Goal: Task Accomplishment & Management: Complete application form

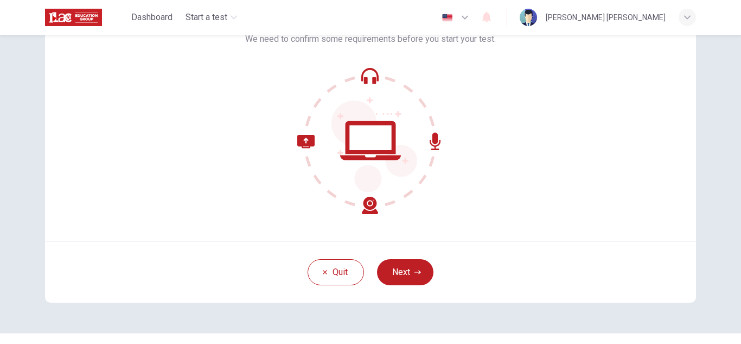
scroll to position [79, 0]
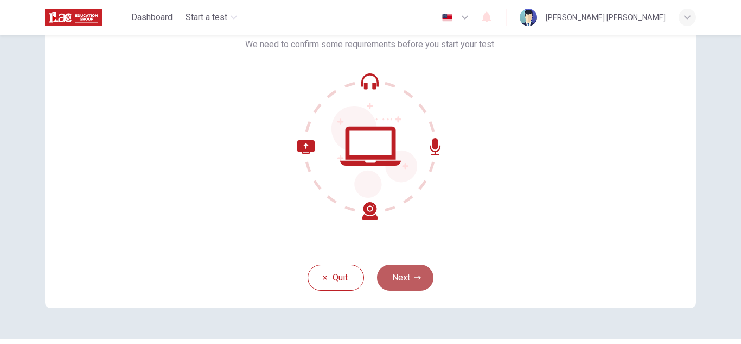
click at [402, 269] on button "Next" at bounding box center [405, 277] width 56 height 26
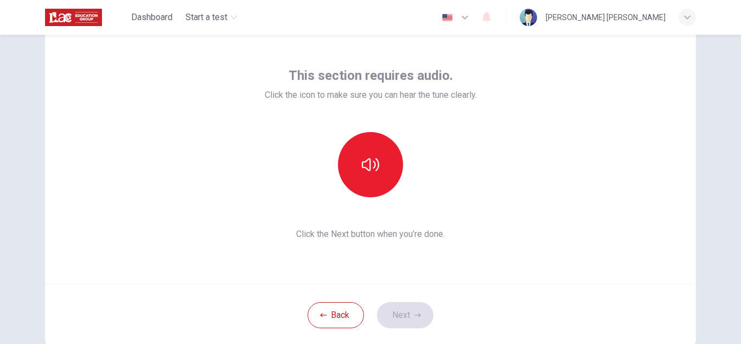
scroll to position [36, 0]
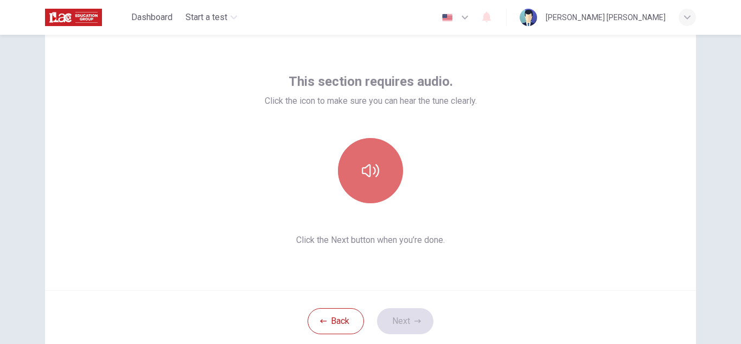
click at [372, 161] on button "button" at bounding box center [370, 170] width 65 height 65
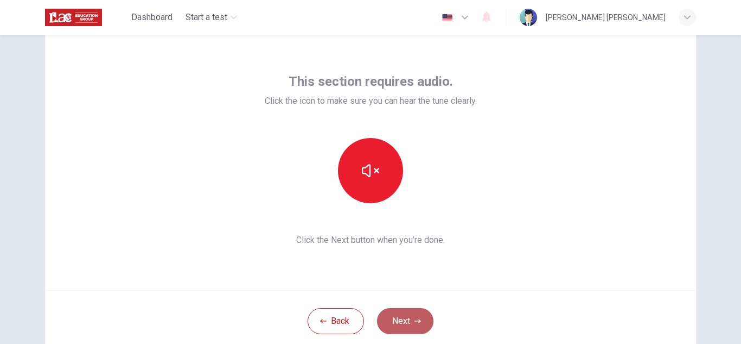
click at [410, 322] on button "Next" at bounding box center [405, 321] width 56 height 26
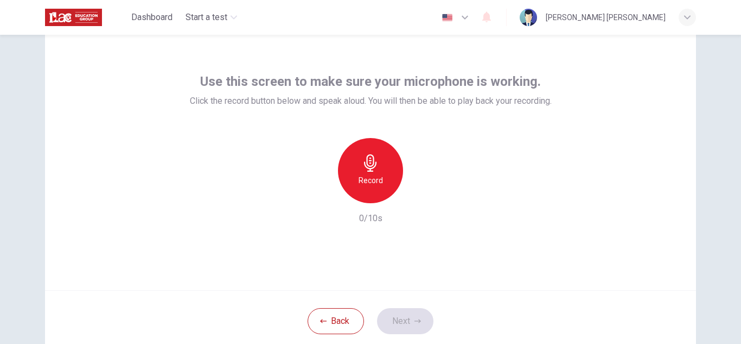
click at [367, 175] on h6 "Record" at bounding box center [371, 180] width 24 height 13
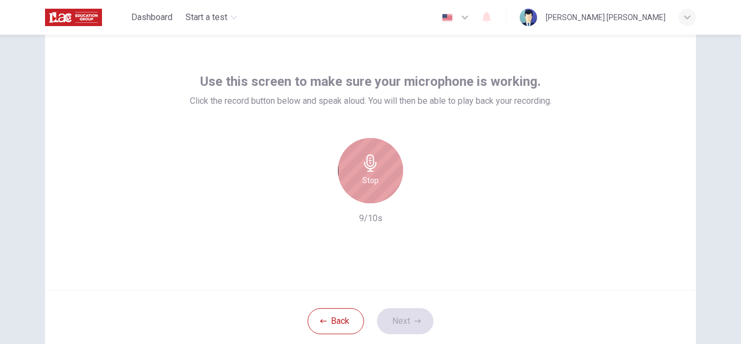
click at [375, 179] on h6 "Stop" at bounding box center [371, 180] width 16 height 13
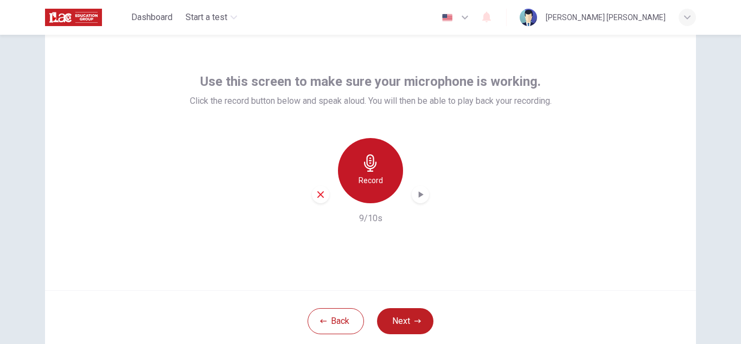
click at [375, 179] on h6 "Record" at bounding box center [371, 180] width 24 height 13
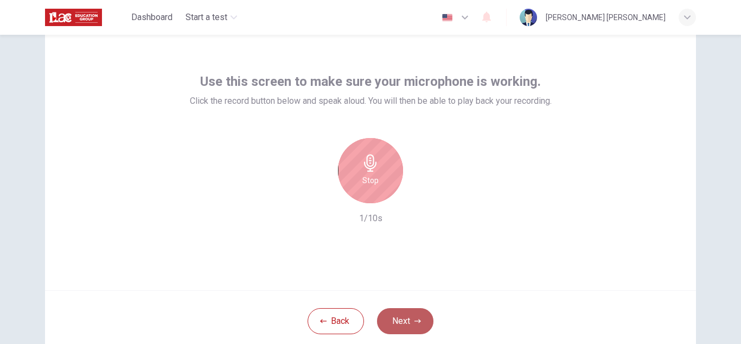
click at [391, 316] on button "Next" at bounding box center [405, 321] width 56 height 26
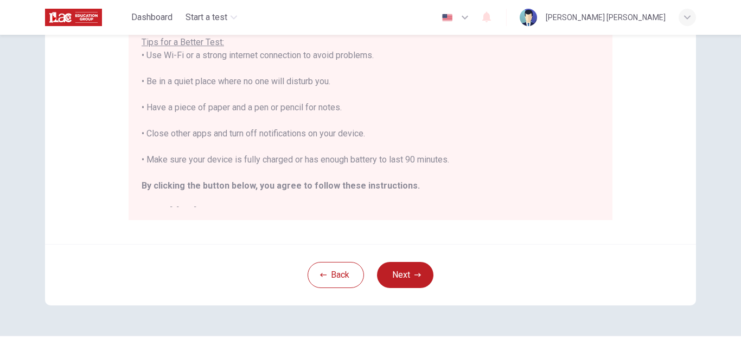
scroll to position [247, 0]
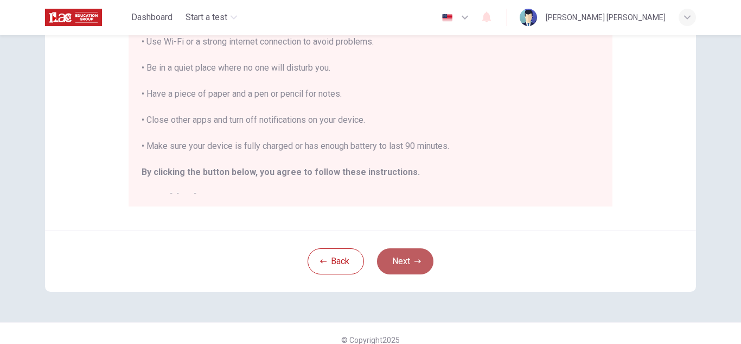
click at [415, 262] on icon "button" at bounding box center [418, 261] width 7 height 7
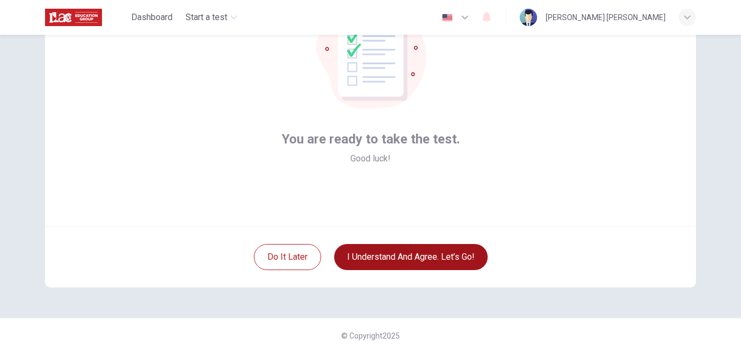
scroll to position [99, 0]
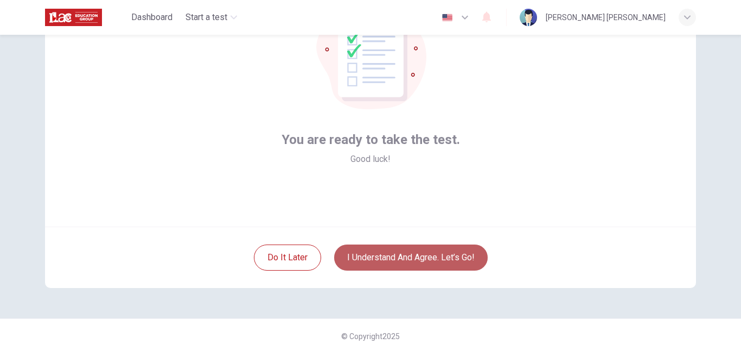
click at [415, 256] on button "I understand and agree. Let’s go!" at bounding box center [411, 257] width 154 height 26
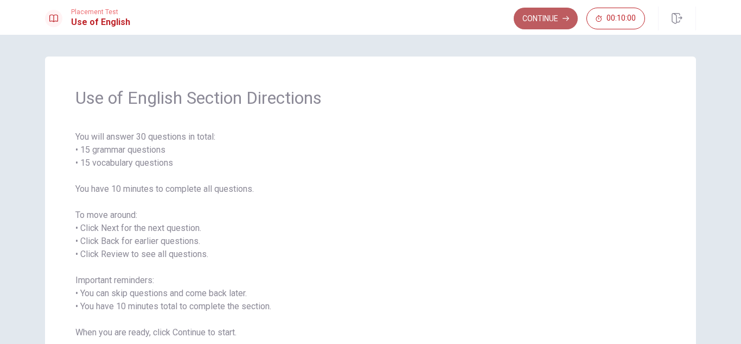
click at [549, 16] on button "Continue" at bounding box center [546, 19] width 64 height 22
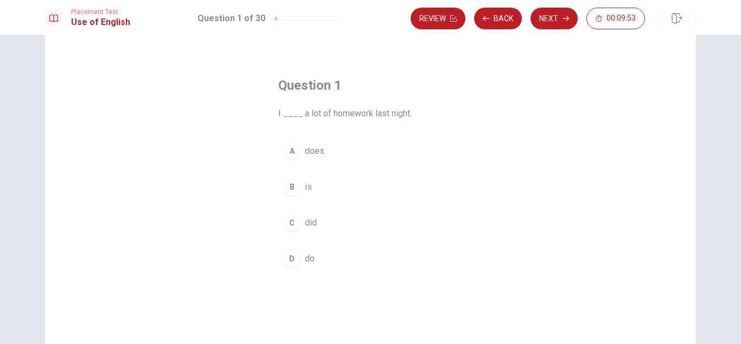
scroll to position [29, 0]
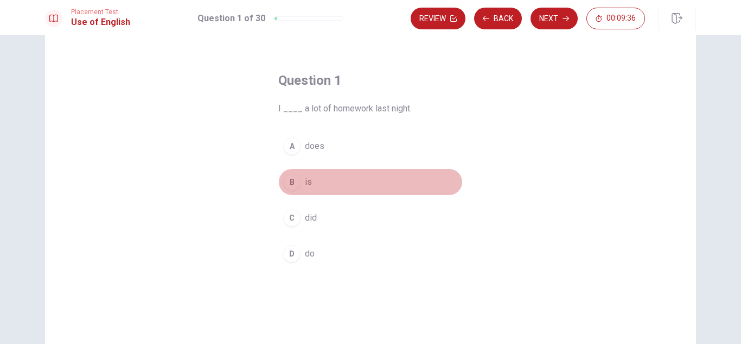
click at [300, 181] on button "B is" at bounding box center [370, 181] width 185 height 27
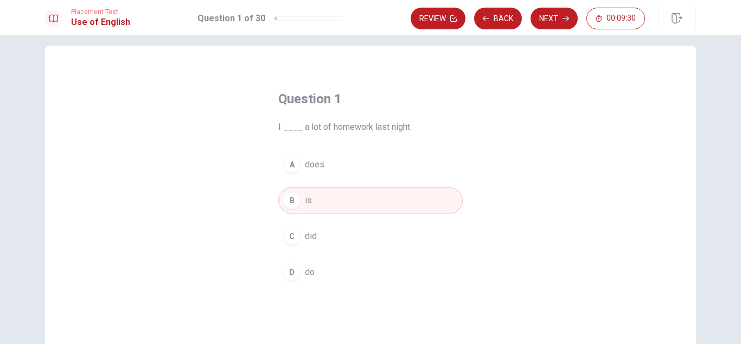
scroll to position [8, 0]
click at [317, 236] on button "C did" at bounding box center [370, 239] width 185 height 27
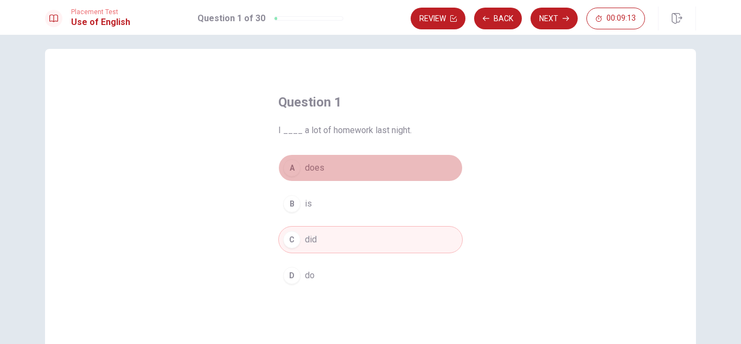
click at [322, 174] on button "A does" at bounding box center [370, 167] width 185 height 27
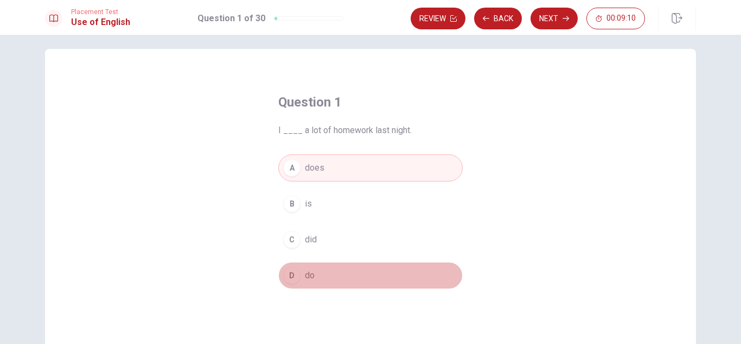
click at [310, 274] on span "do" at bounding box center [310, 275] width 10 height 13
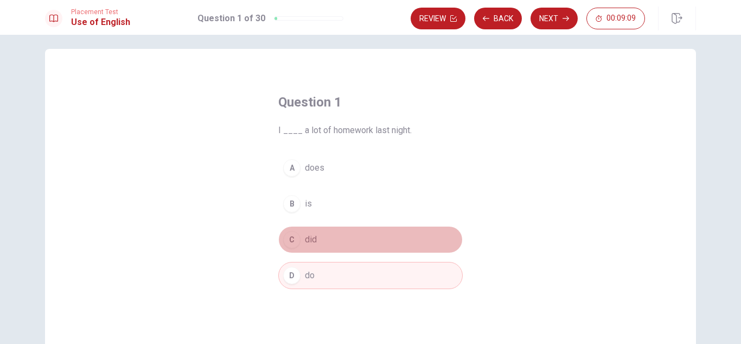
click at [312, 240] on span "did" at bounding box center [311, 239] width 12 height 13
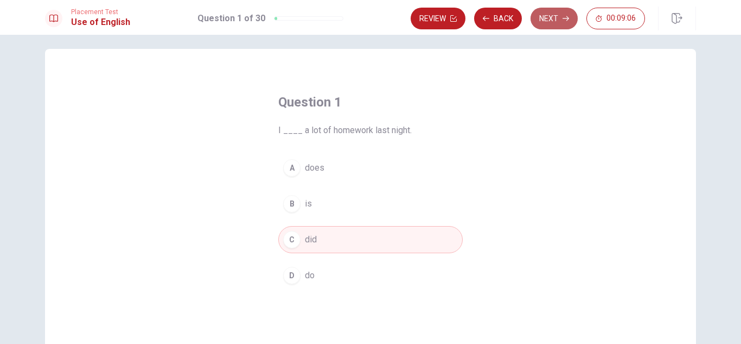
click at [546, 18] on button "Next" at bounding box center [554, 19] width 47 height 22
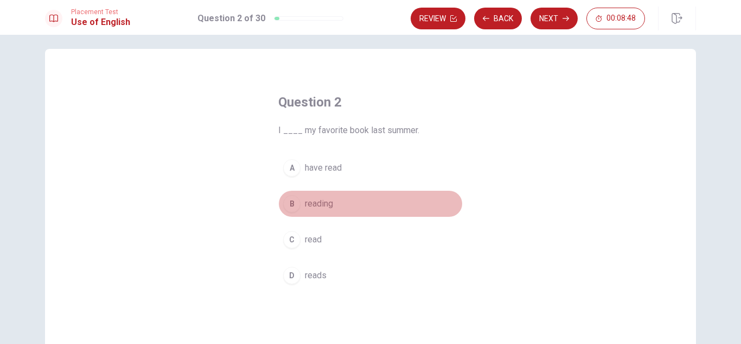
click at [320, 204] on span "reading" at bounding box center [319, 203] width 28 height 13
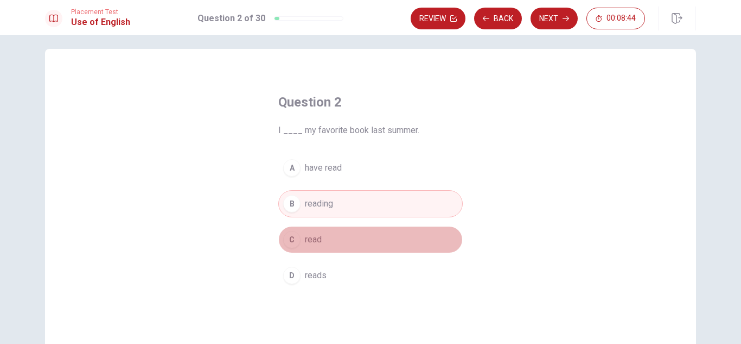
click at [330, 236] on button "C read" at bounding box center [370, 239] width 185 height 27
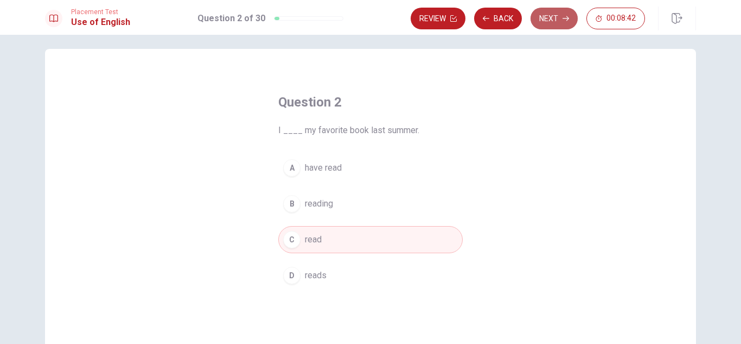
click at [550, 18] on button "Next" at bounding box center [554, 19] width 47 height 22
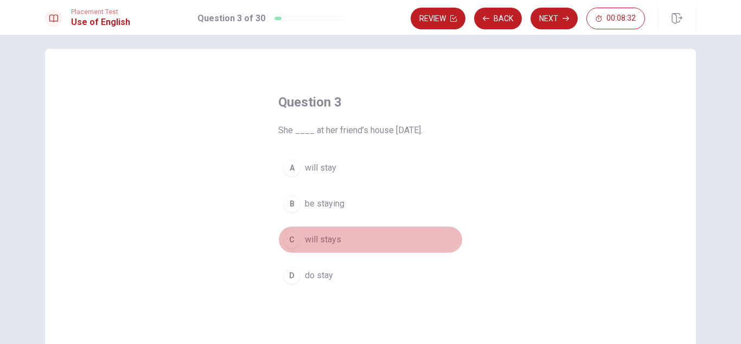
click at [338, 241] on span "will stays" at bounding box center [323, 239] width 36 height 13
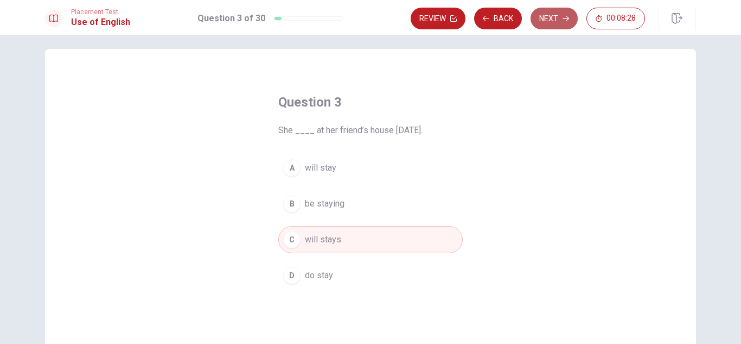
click at [549, 14] on button "Next" at bounding box center [554, 19] width 47 height 22
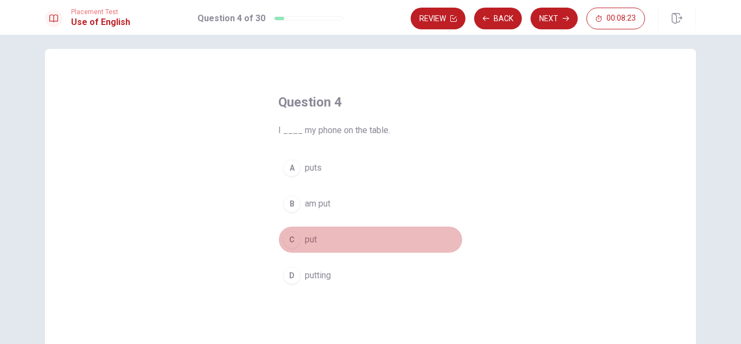
click at [301, 238] on button "C put" at bounding box center [370, 239] width 185 height 27
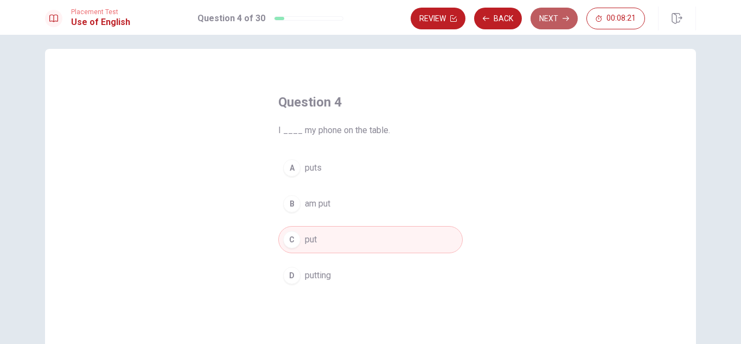
click at [559, 13] on button "Next" at bounding box center [554, 19] width 47 height 22
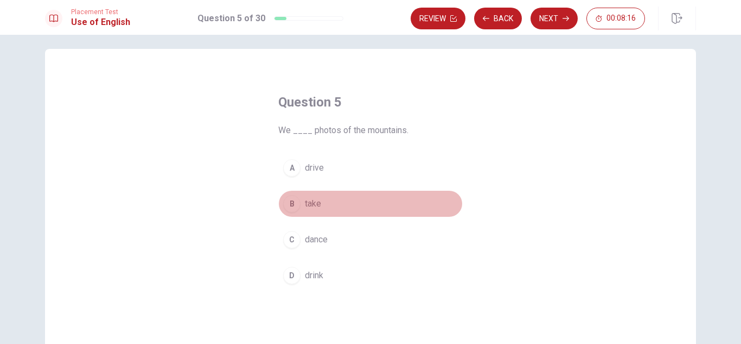
click at [310, 204] on span "take" at bounding box center [313, 203] width 16 height 13
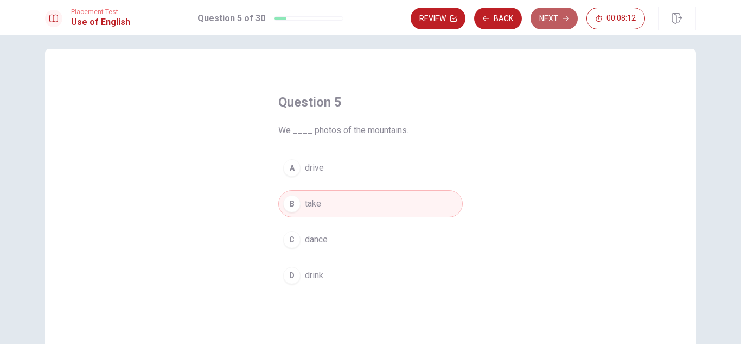
click at [548, 25] on button "Next" at bounding box center [554, 19] width 47 height 22
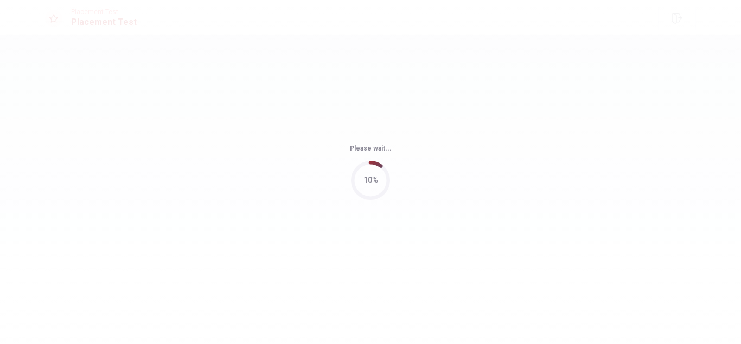
scroll to position [0, 0]
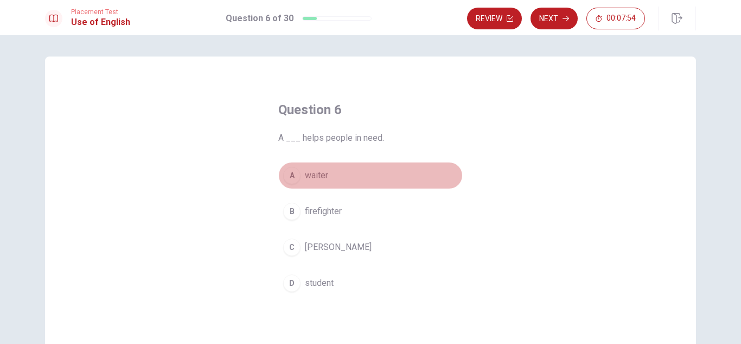
click at [318, 174] on span "waiter" at bounding box center [316, 175] width 23 height 13
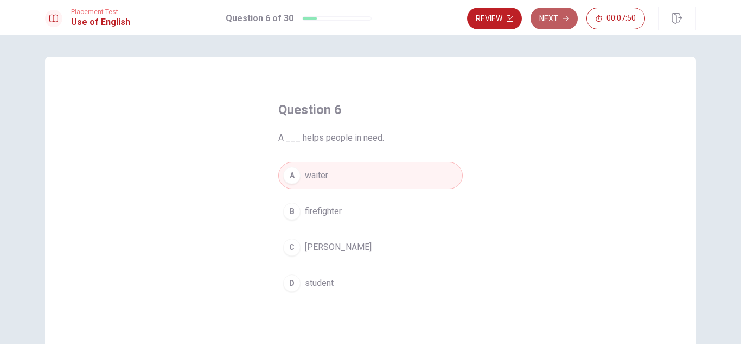
click at [555, 18] on button "Next" at bounding box center [554, 19] width 47 height 22
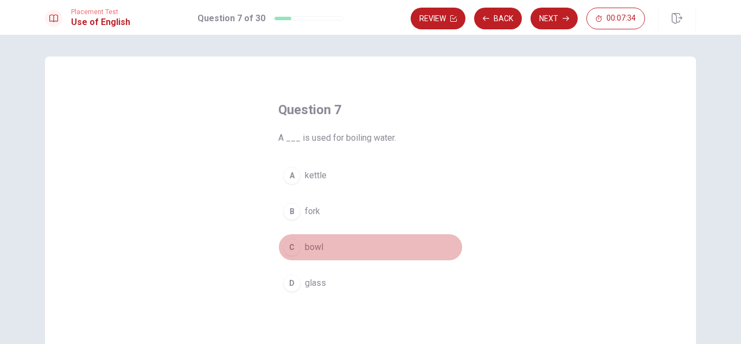
click at [306, 245] on span "bowl" at bounding box center [314, 246] width 18 height 13
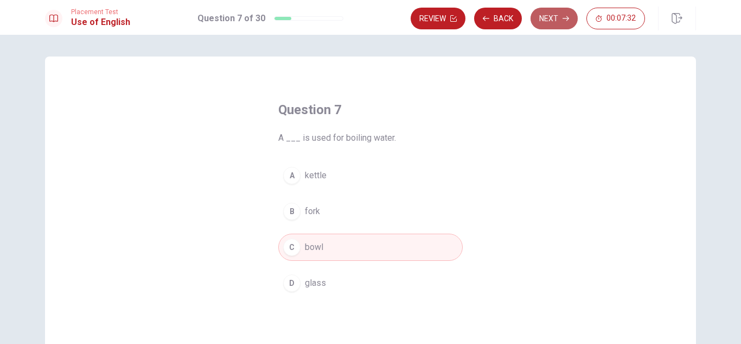
click at [548, 25] on button "Next" at bounding box center [554, 19] width 47 height 22
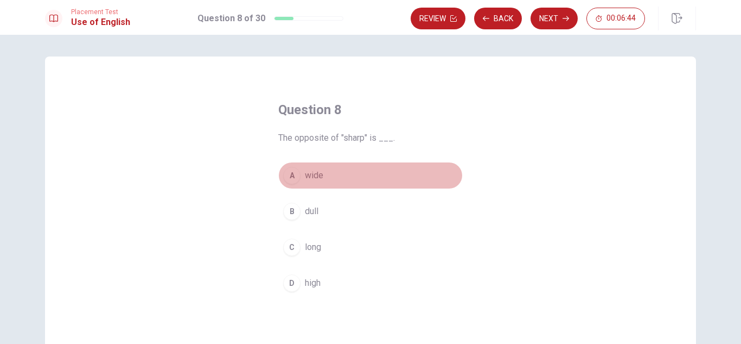
click at [291, 174] on div "A" at bounding box center [291, 175] width 17 height 17
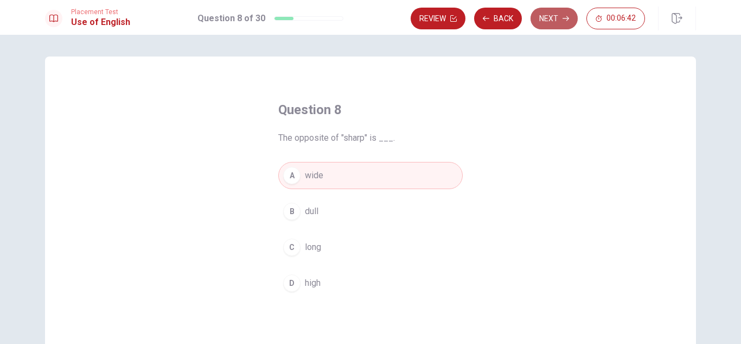
click at [550, 18] on button "Next" at bounding box center [554, 19] width 47 height 22
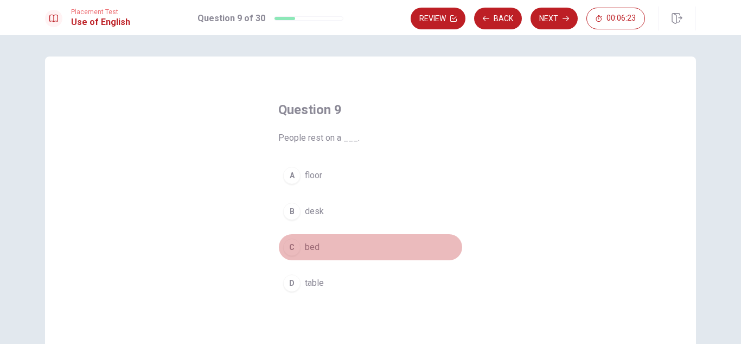
click at [293, 245] on div "C" at bounding box center [291, 246] width 17 height 17
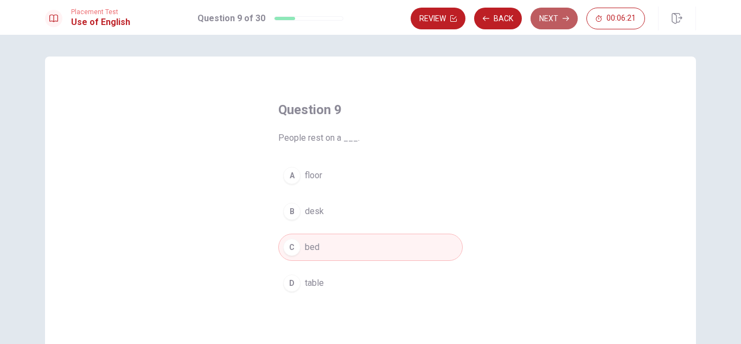
click at [559, 18] on button "Next" at bounding box center [554, 19] width 47 height 22
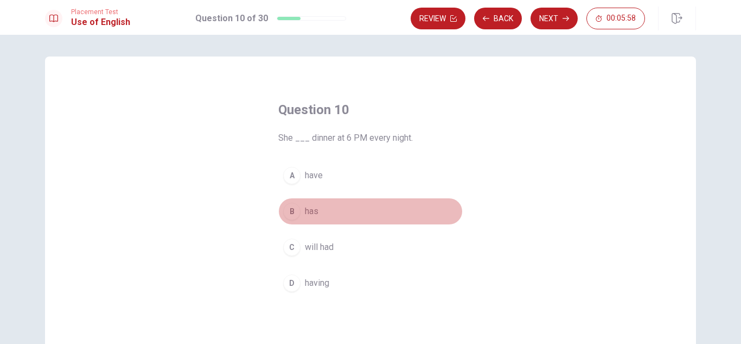
click at [296, 211] on div "B" at bounding box center [291, 210] width 17 height 17
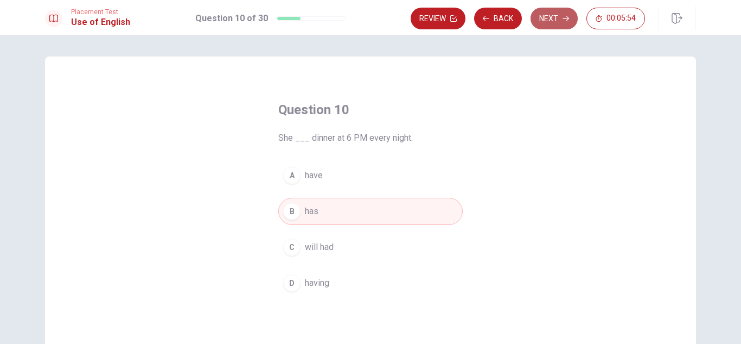
click at [546, 20] on button "Next" at bounding box center [554, 19] width 47 height 22
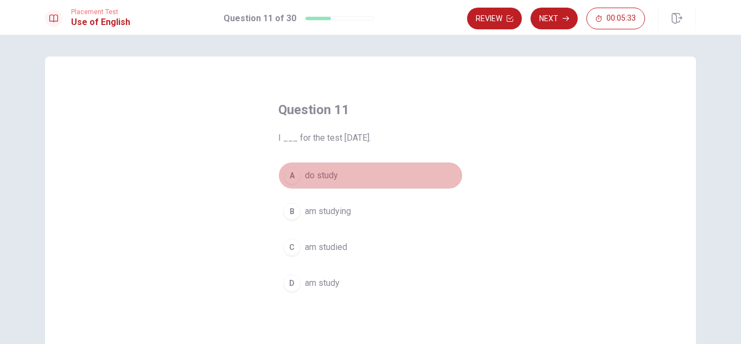
click at [289, 179] on div "A" at bounding box center [291, 175] width 17 height 17
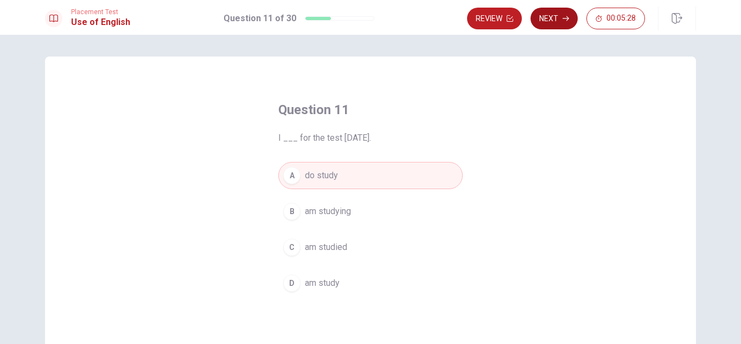
click at [550, 20] on button "Next" at bounding box center [554, 19] width 47 height 22
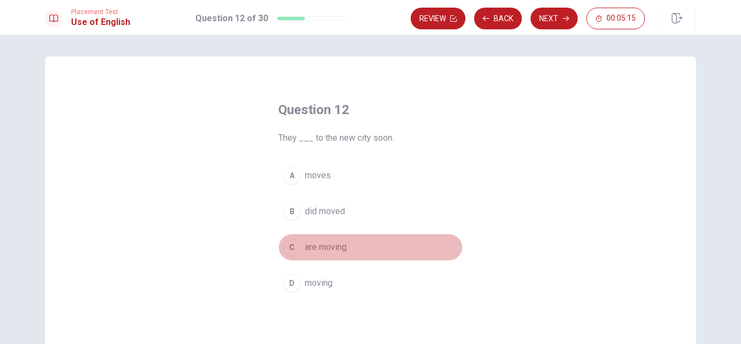
click at [294, 246] on div "C" at bounding box center [291, 246] width 17 height 17
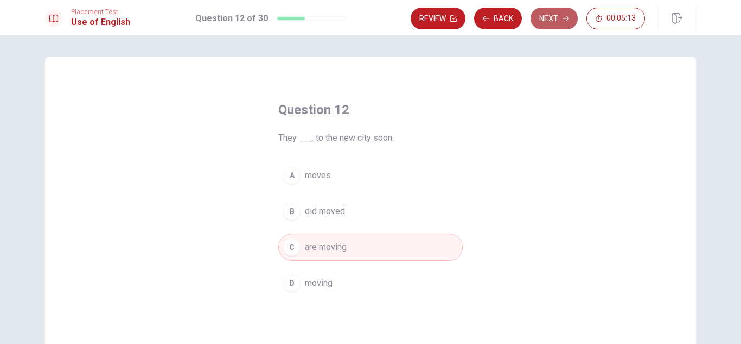
click at [547, 13] on button "Next" at bounding box center [554, 19] width 47 height 22
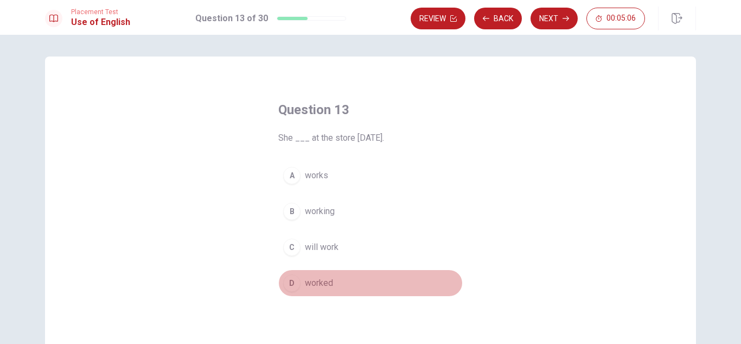
click at [310, 286] on span "worked" at bounding box center [319, 282] width 28 height 13
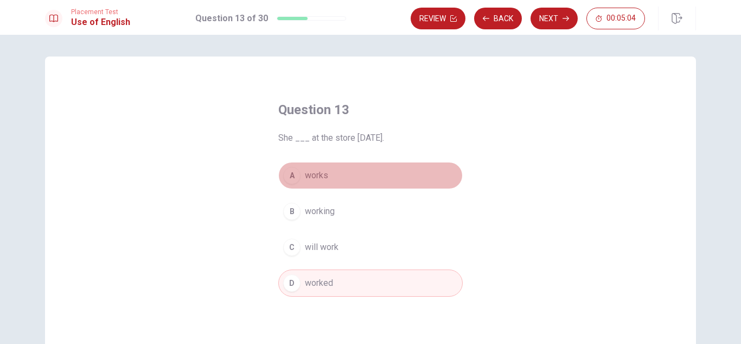
click at [310, 173] on span "works" at bounding box center [316, 175] width 23 height 13
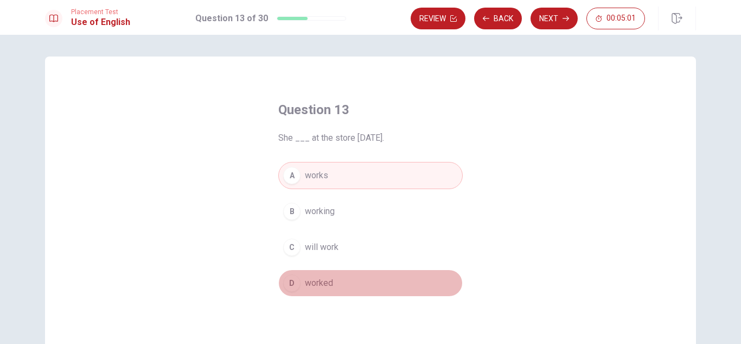
click at [321, 286] on span "worked" at bounding box center [319, 282] width 28 height 13
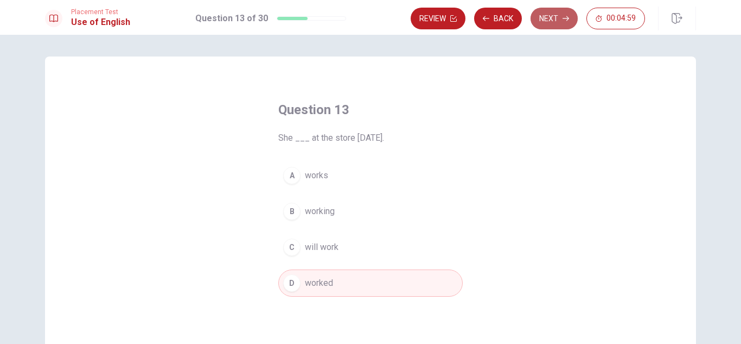
click at [549, 16] on button "Next" at bounding box center [554, 19] width 47 height 22
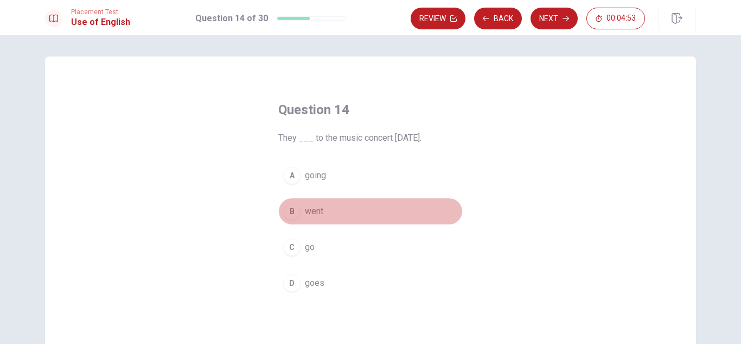
click at [295, 211] on div "B" at bounding box center [291, 210] width 17 height 17
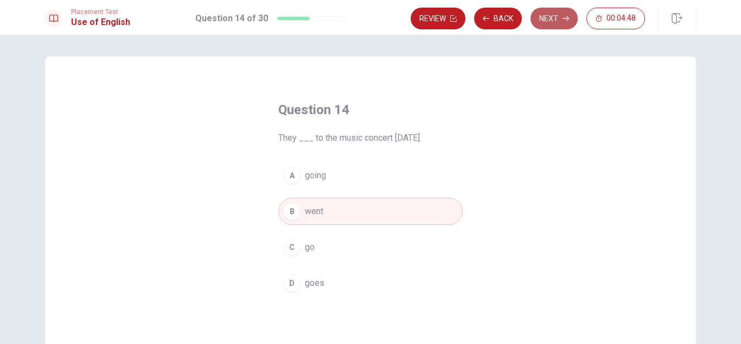
click at [558, 12] on button "Next" at bounding box center [554, 19] width 47 height 22
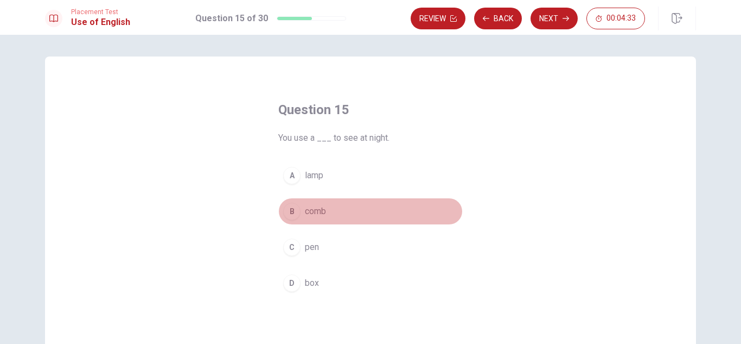
click at [296, 206] on div "B" at bounding box center [291, 210] width 17 height 17
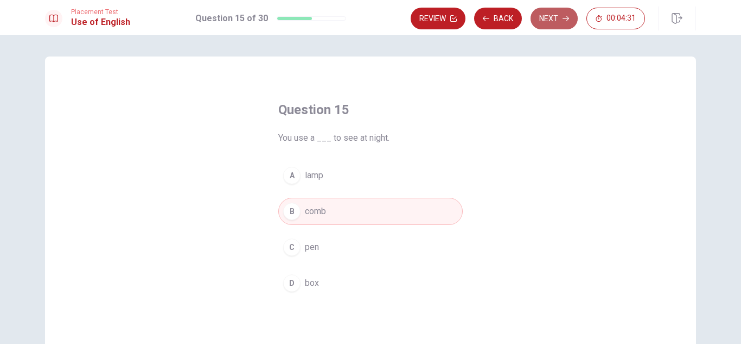
click at [546, 22] on button "Next" at bounding box center [554, 19] width 47 height 22
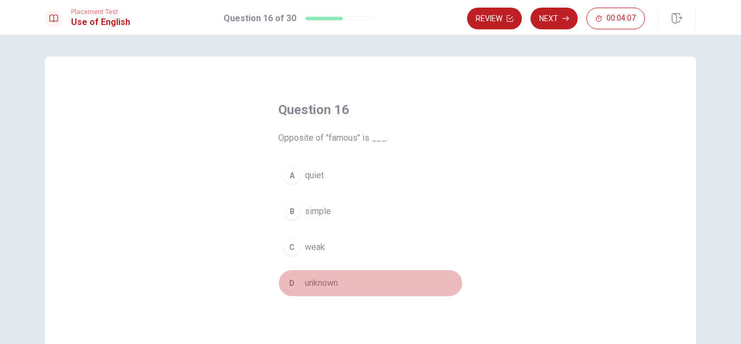
click at [300, 280] on button "D unknown" at bounding box center [370, 282] width 185 height 27
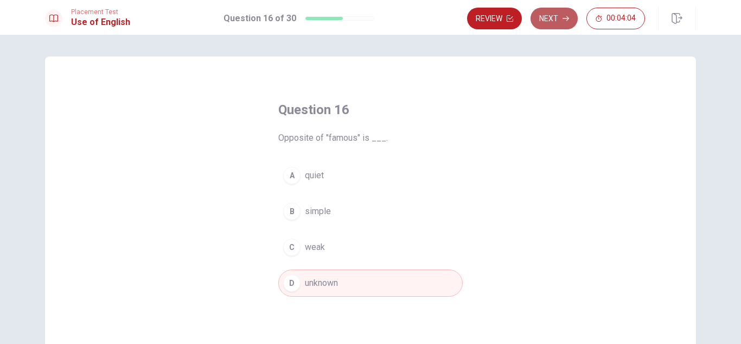
click at [553, 18] on button "Next" at bounding box center [554, 19] width 47 height 22
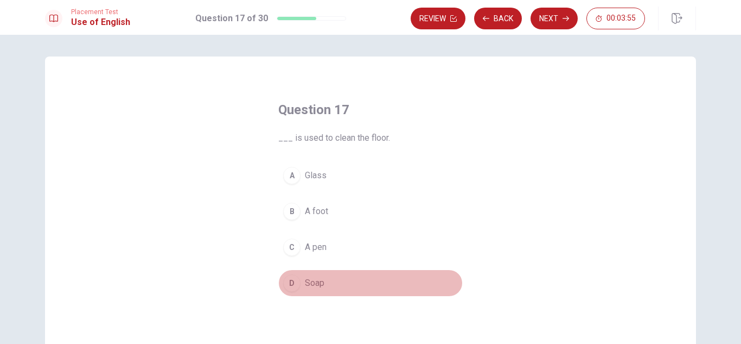
click at [305, 282] on span "Soap" at bounding box center [315, 282] width 20 height 13
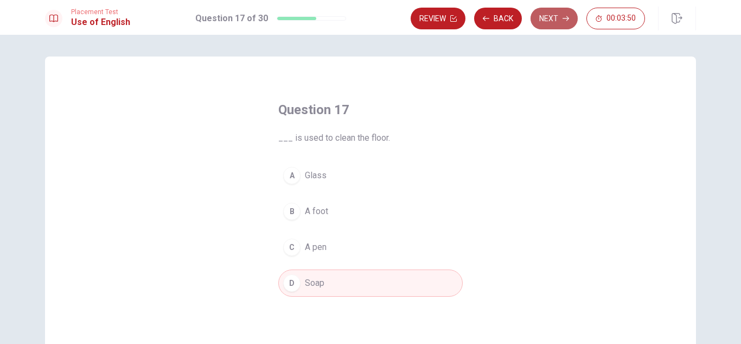
click at [554, 14] on button "Next" at bounding box center [554, 19] width 47 height 22
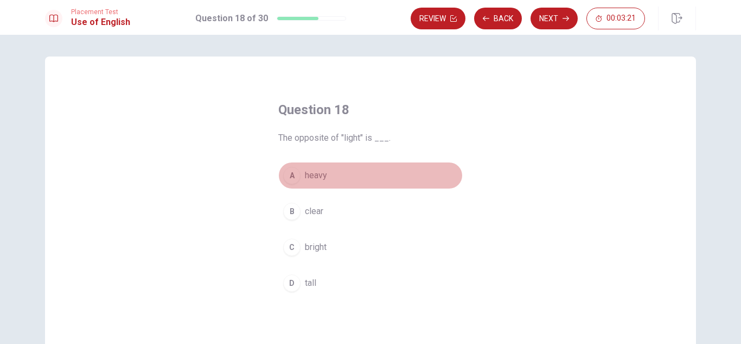
click at [294, 175] on div "A" at bounding box center [291, 175] width 17 height 17
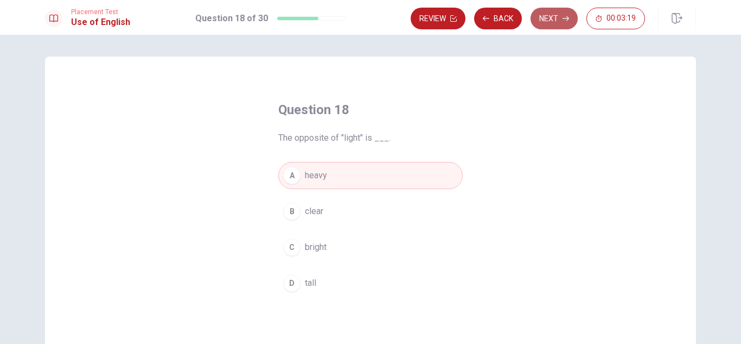
click at [550, 18] on button "Next" at bounding box center [554, 19] width 47 height 22
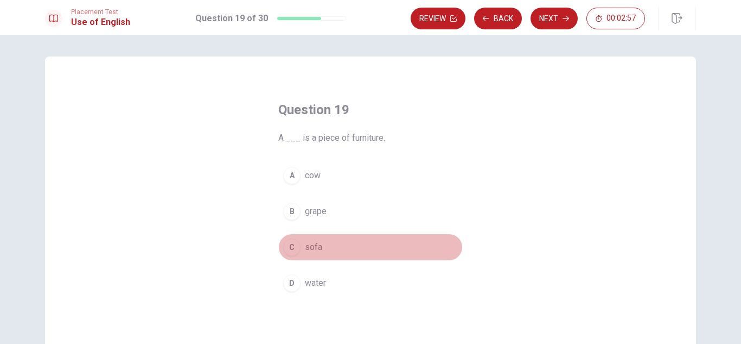
click at [292, 245] on div "C" at bounding box center [291, 246] width 17 height 17
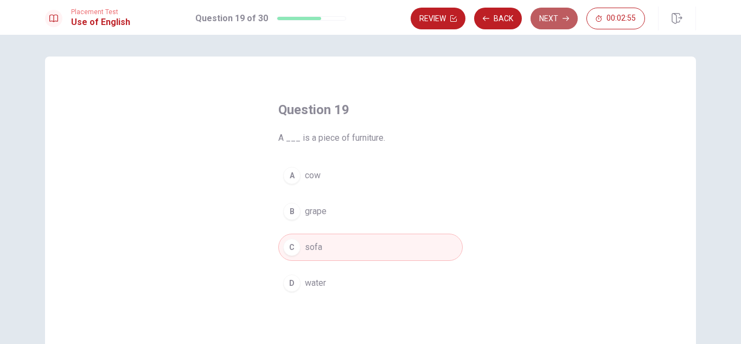
click at [551, 15] on button "Next" at bounding box center [554, 19] width 47 height 22
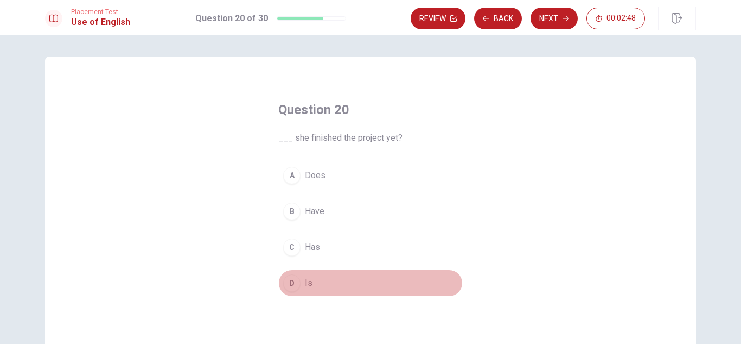
click at [305, 279] on span "Is" at bounding box center [309, 282] width 8 height 13
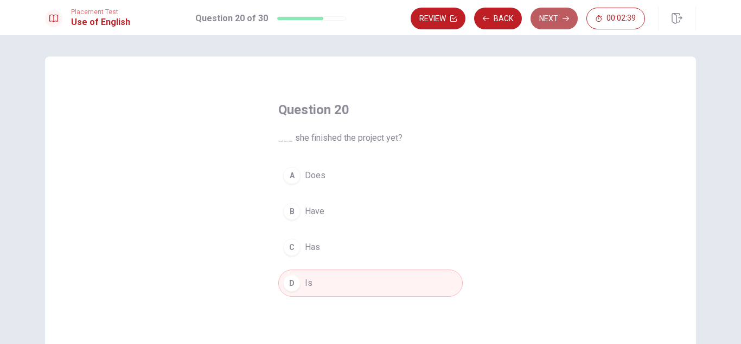
click at [540, 18] on button "Next" at bounding box center [554, 19] width 47 height 22
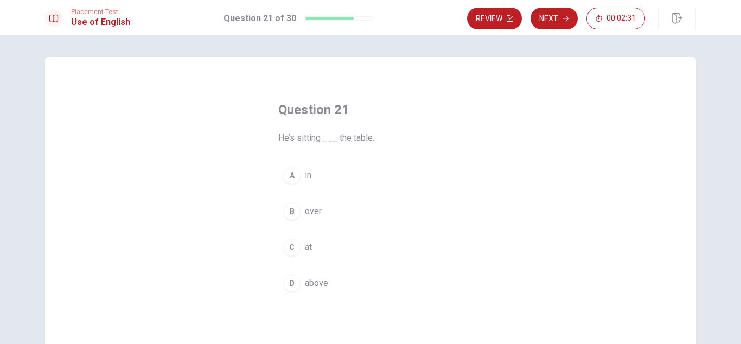
click at [306, 179] on span "in" at bounding box center [308, 175] width 7 height 13
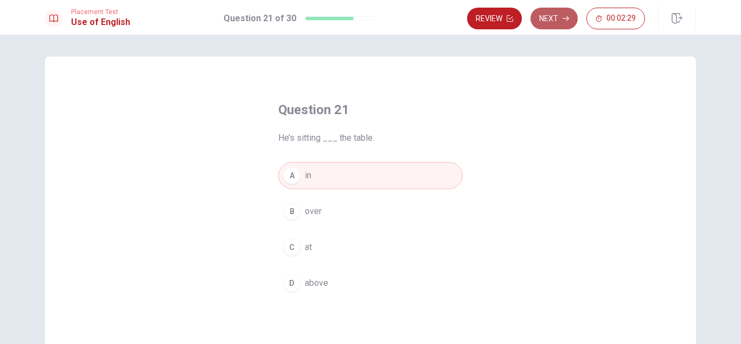
click at [560, 15] on button "Next" at bounding box center [554, 19] width 47 height 22
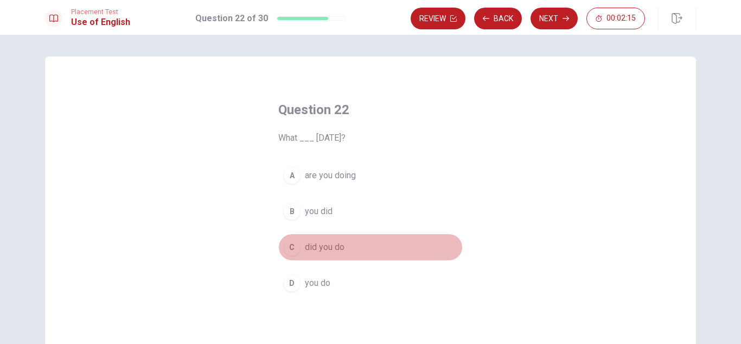
click at [308, 249] on span "did you do" at bounding box center [325, 246] width 40 height 13
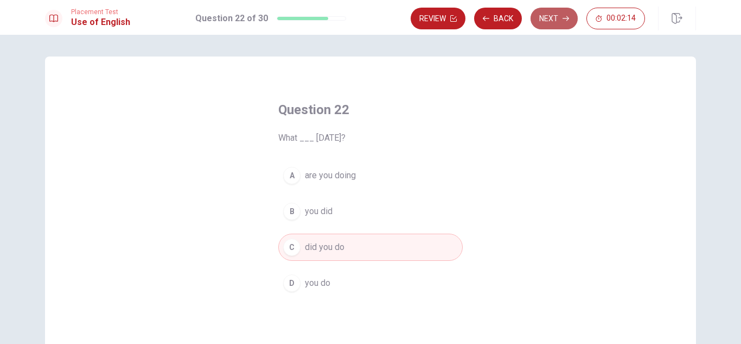
click at [558, 15] on button "Next" at bounding box center [554, 19] width 47 height 22
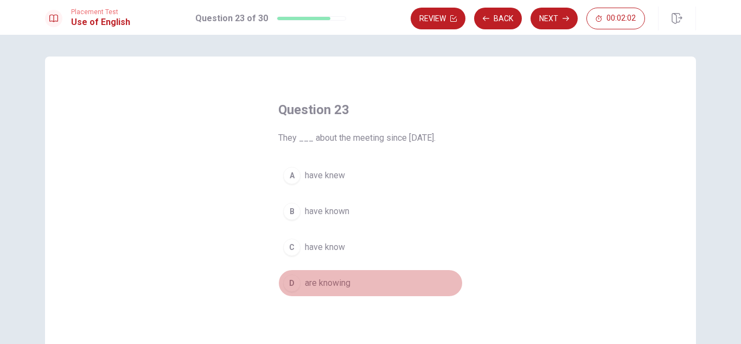
click at [326, 285] on span "are knowing" at bounding box center [328, 282] width 46 height 13
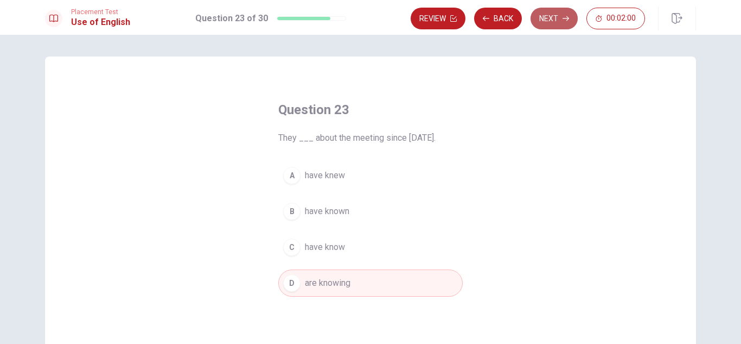
click at [551, 20] on button "Next" at bounding box center [554, 19] width 47 height 22
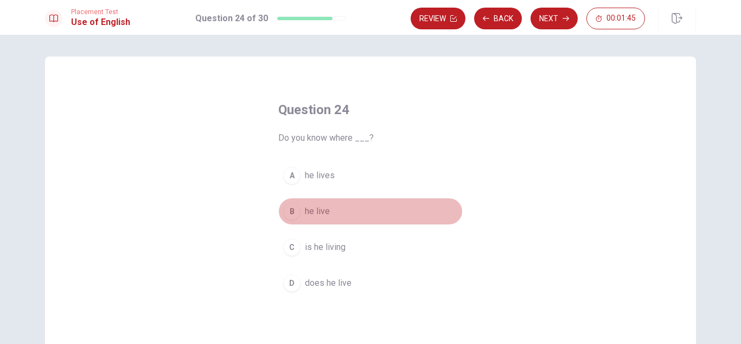
click at [456, 221] on button "B he live" at bounding box center [370, 211] width 185 height 27
click at [396, 206] on button "B he live" at bounding box center [370, 211] width 185 height 27
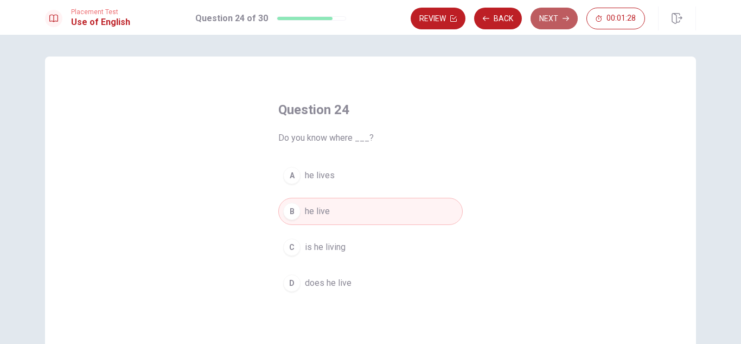
click at [544, 19] on button "Next" at bounding box center [554, 19] width 47 height 22
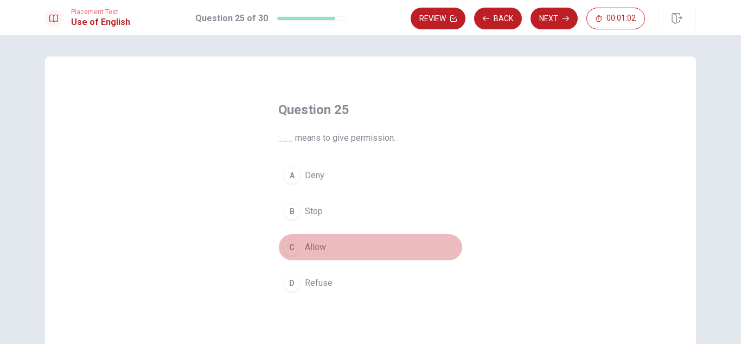
click at [293, 245] on div "C" at bounding box center [291, 246] width 17 height 17
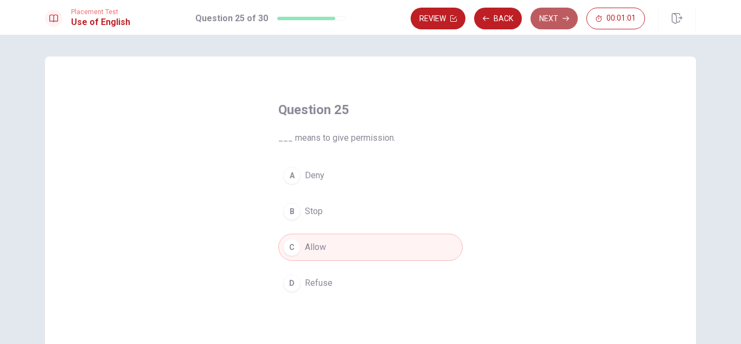
click at [552, 16] on button "Next" at bounding box center [554, 19] width 47 height 22
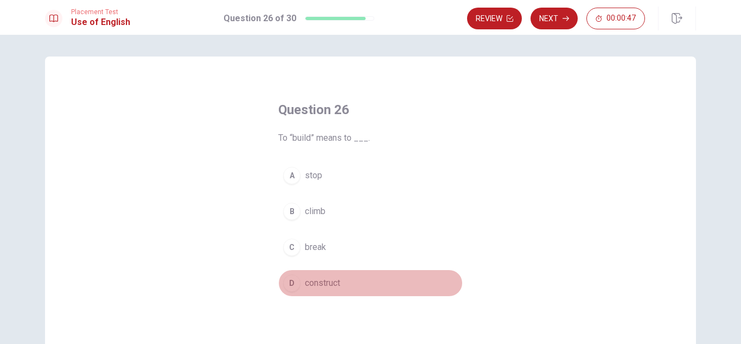
click at [288, 279] on div "D" at bounding box center [291, 282] width 17 height 17
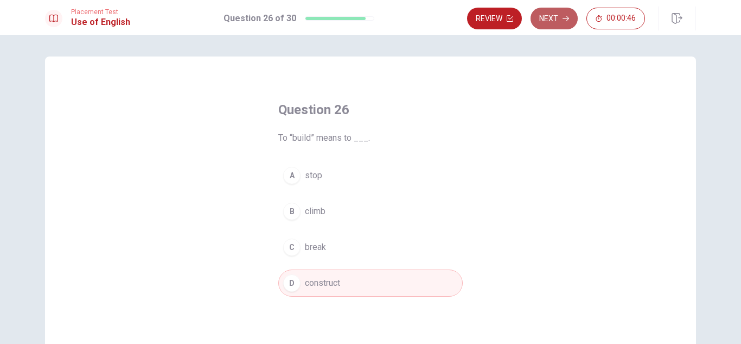
click at [546, 11] on button "Next" at bounding box center [554, 19] width 47 height 22
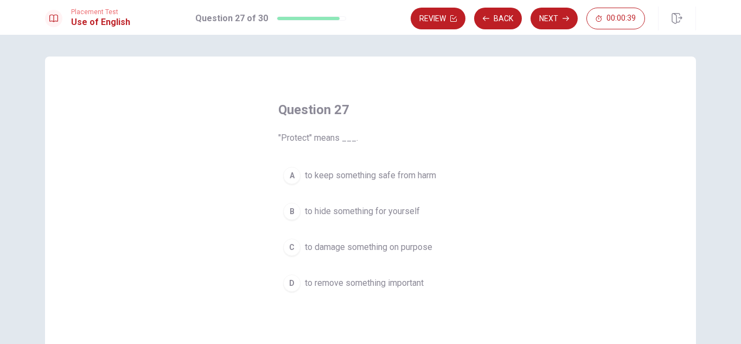
click at [289, 174] on div "A" at bounding box center [291, 175] width 17 height 17
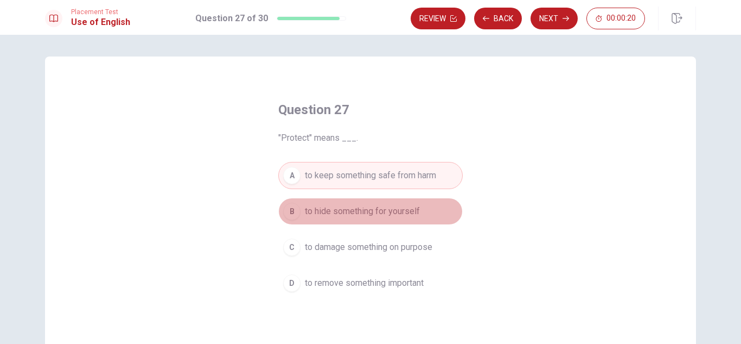
click at [290, 217] on div "B" at bounding box center [291, 210] width 17 height 17
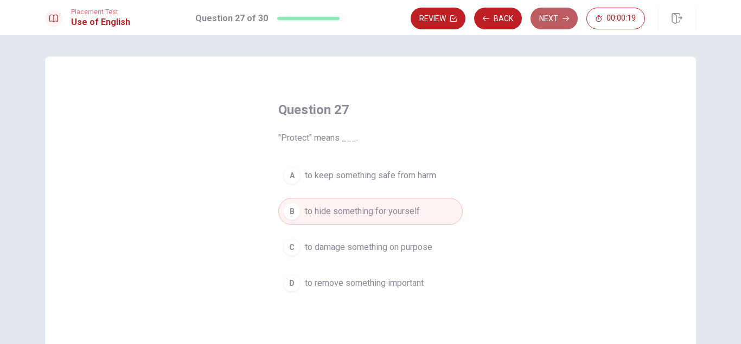
click at [540, 16] on button "Next" at bounding box center [554, 19] width 47 height 22
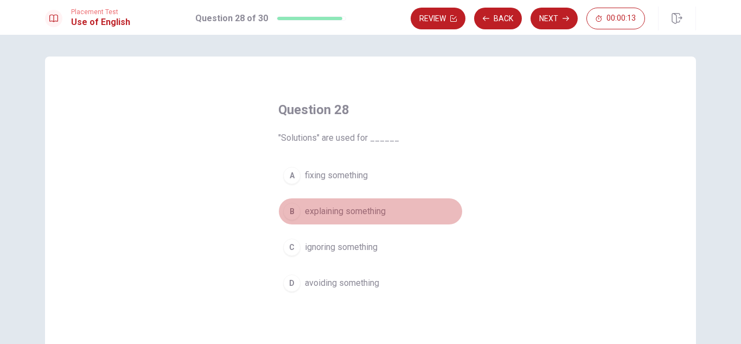
click at [287, 209] on div "B" at bounding box center [291, 210] width 17 height 17
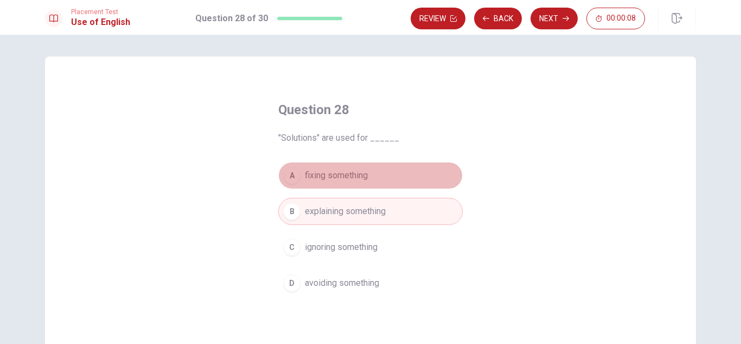
click at [293, 173] on div "A" at bounding box center [291, 175] width 17 height 17
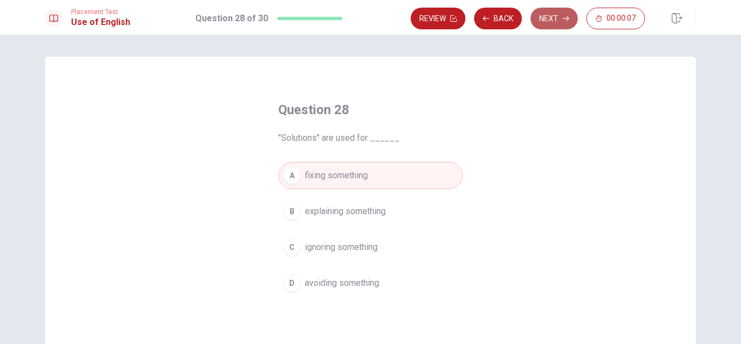
click at [560, 13] on button "Next" at bounding box center [554, 19] width 47 height 22
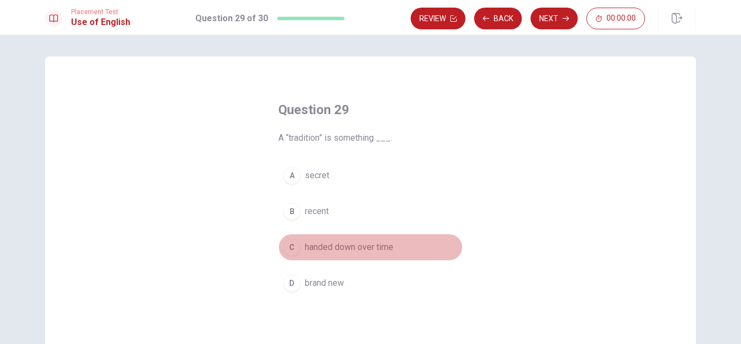
click at [287, 244] on div "C" at bounding box center [291, 246] width 17 height 17
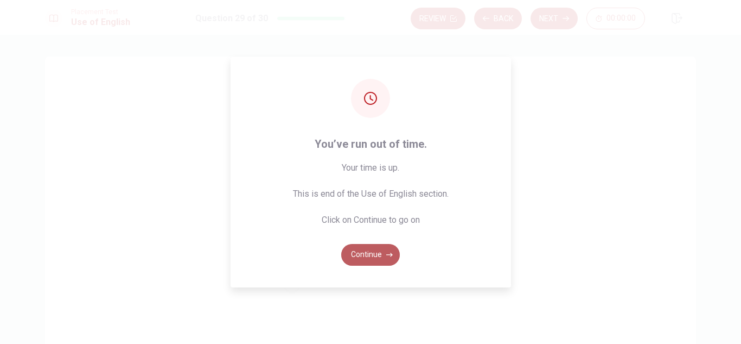
click at [364, 252] on button "Continue" at bounding box center [370, 255] width 59 height 22
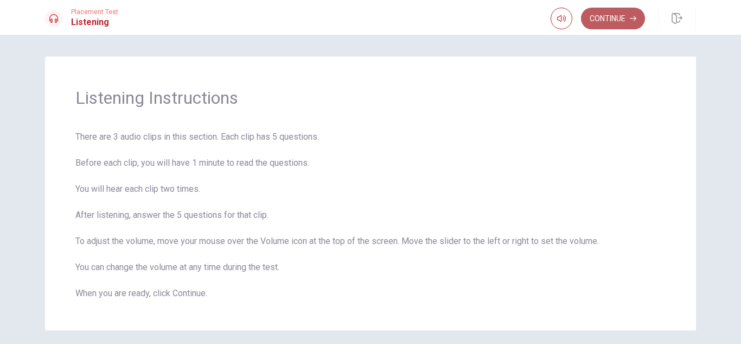
click at [607, 14] on button "Continue" at bounding box center [613, 19] width 64 height 22
click at [607, 14] on div "Continue" at bounding box center [598, 19] width 94 height 22
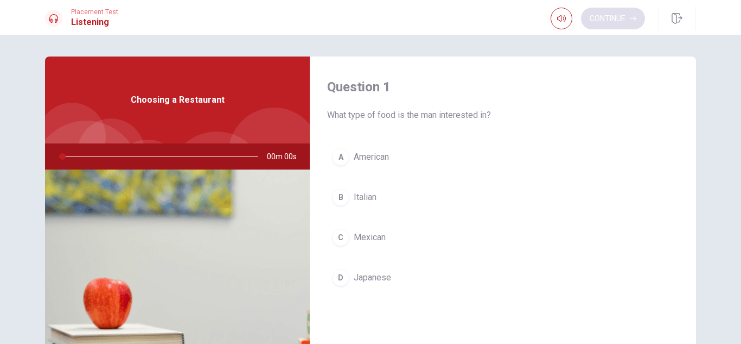
click at [607, 14] on div "Continue" at bounding box center [598, 19] width 94 height 22
click at [514, 70] on div "Question 1 What type of food is the man interested in? A American B Italian C M…" at bounding box center [503, 195] width 386 height 278
drag, startPoint x: 688, startPoint y: 105, endPoint x: 690, endPoint y: 77, distance: 28.9
click at [690, 77] on div "Question 1 What type of food is the man interested in? A American B Italian C M…" at bounding box center [503, 244] width 386 height 377
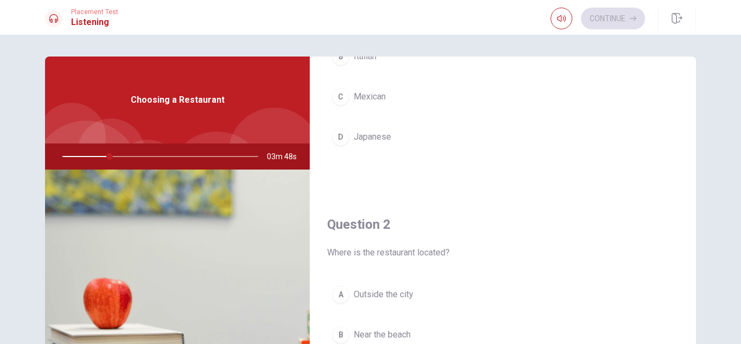
click at [190, 185] on img at bounding box center [177, 301] width 265 height 264
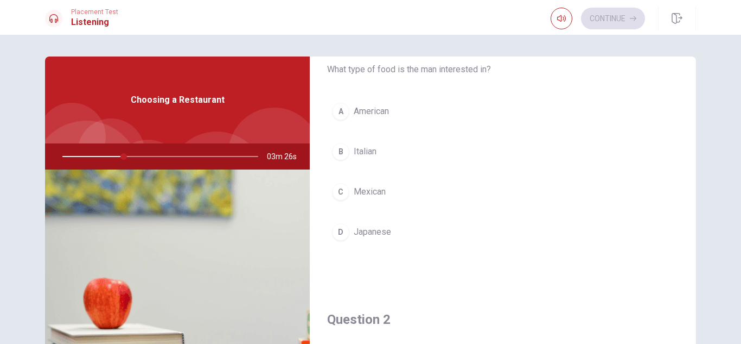
scroll to position [43, 0]
click at [339, 156] on div "B" at bounding box center [340, 153] width 17 height 17
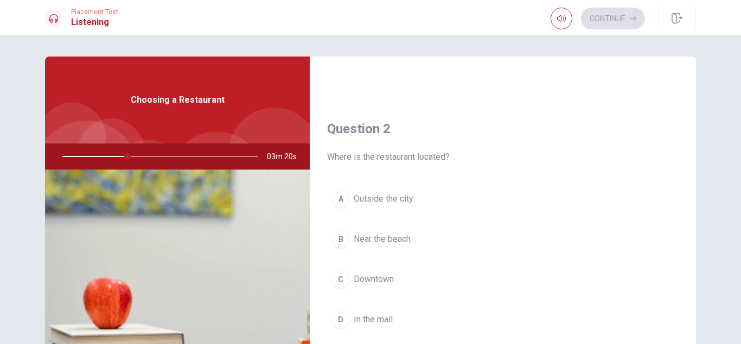
scroll to position [255, 0]
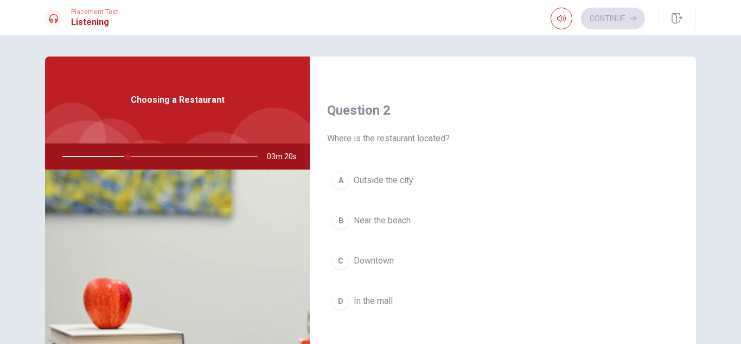
click at [337, 259] on div "C" at bounding box center [340, 260] width 17 height 17
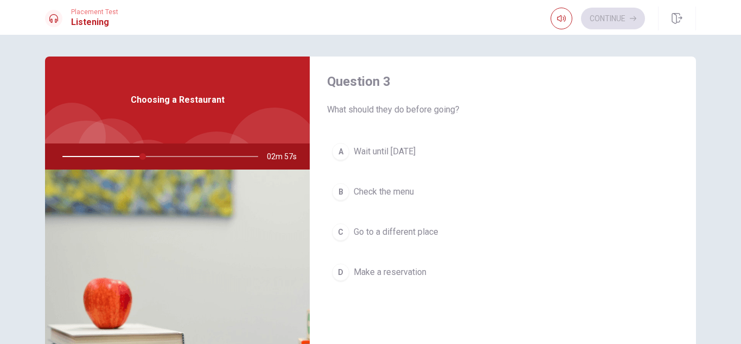
scroll to position [563, 0]
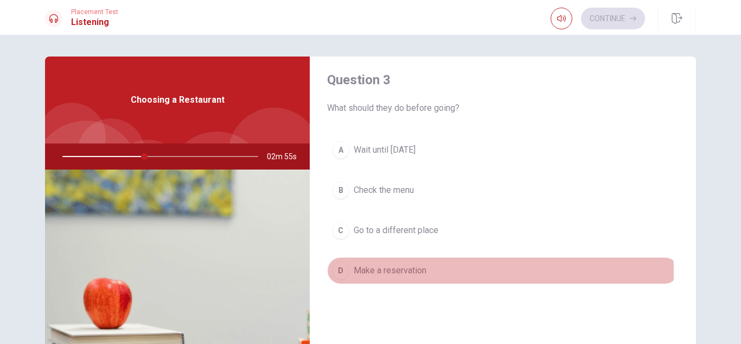
click at [344, 271] on div "D" at bounding box center [340, 270] width 17 height 17
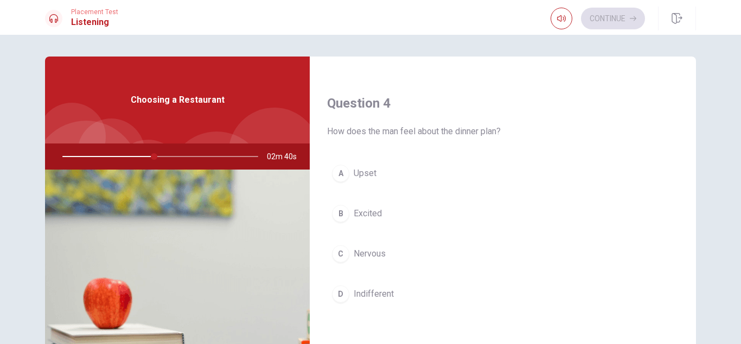
scroll to position [819, 0]
click at [690, 293] on div "Question 1 What type of food is the man interested in? A American B Italian C M…" at bounding box center [371, 244] width 686 height 377
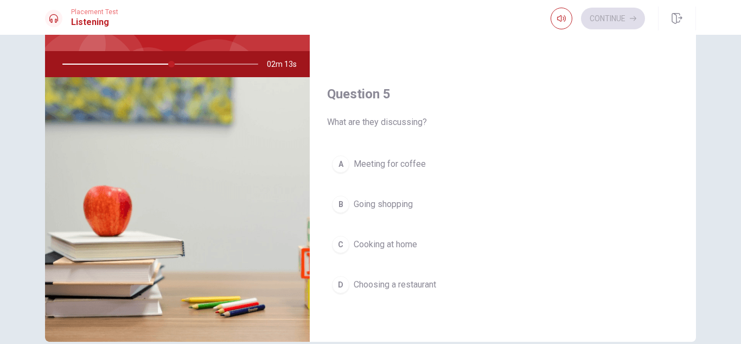
scroll to position [90, 0]
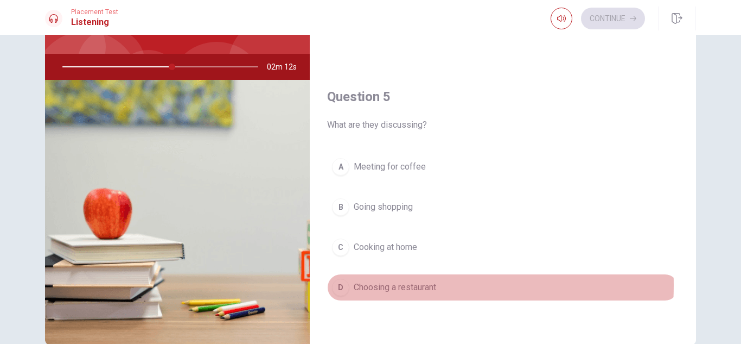
click at [366, 285] on span "Choosing a restaurant" at bounding box center [395, 287] width 82 height 13
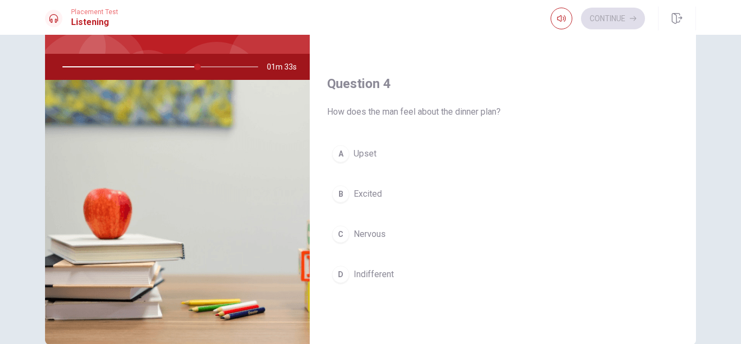
scroll to position [745, 0]
drag, startPoint x: 195, startPoint y: 65, endPoint x: 200, endPoint y: 67, distance: 5.8
click at [200, 67] on div at bounding box center [158, 67] width 218 height 26
drag, startPoint x: 199, startPoint y: 65, endPoint x: 209, endPoint y: 65, distance: 10.3
click at [209, 65] on div at bounding box center [158, 67] width 218 height 26
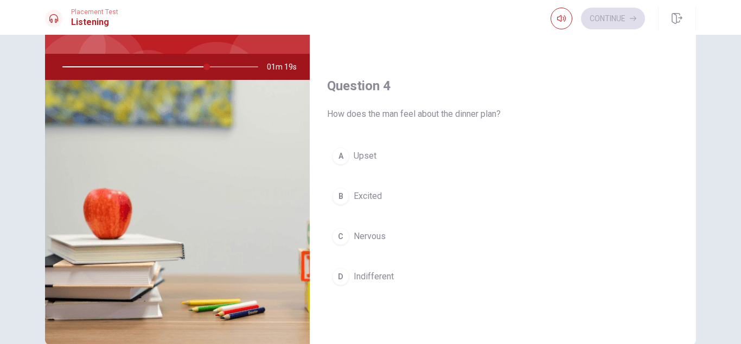
click at [340, 195] on div "B" at bounding box center [340, 195] width 17 height 17
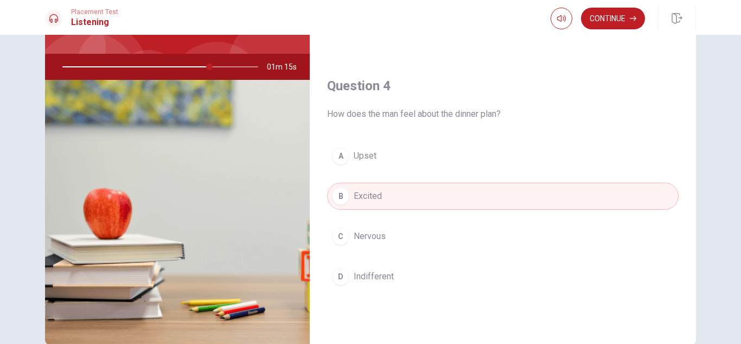
drag, startPoint x: 205, startPoint y: 67, endPoint x: 160, endPoint y: 71, distance: 44.6
click at [160, 71] on div at bounding box center [158, 67] width 218 height 26
drag, startPoint x: 207, startPoint y: 67, endPoint x: 246, endPoint y: 77, distance: 40.1
click at [246, 77] on div at bounding box center [158, 67] width 218 height 26
drag, startPoint x: 211, startPoint y: 65, endPoint x: 249, endPoint y: 69, distance: 38.8
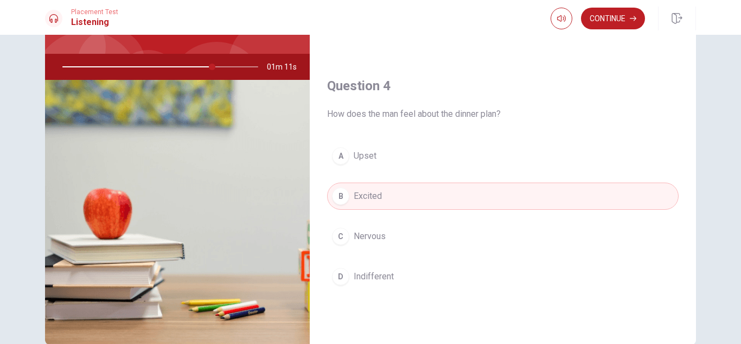
click at [249, 69] on div at bounding box center [158, 67] width 218 height 26
click at [618, 18] on button "Continue" at bounding box center [613, 19] width 64 height 22
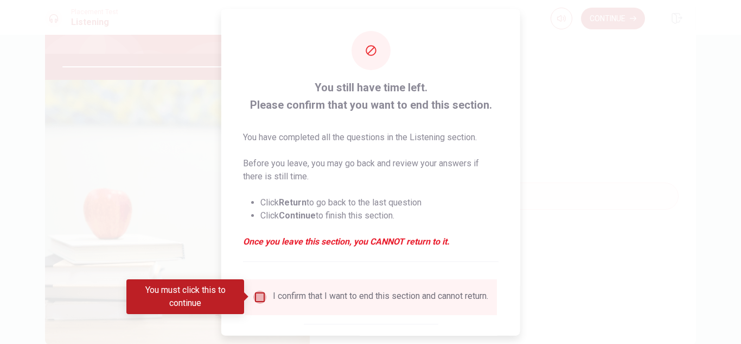
click at [259, 291] on input "You must click this to continue" at bounding box center [259, 296] width 13 height 13
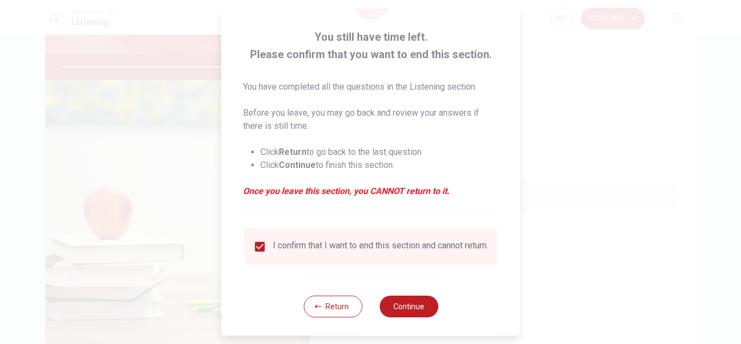
scroll to position [61, 0]
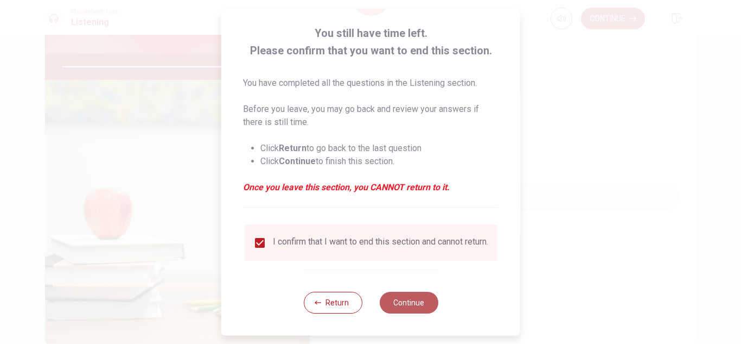
click at [406, 300] on button "Continue" at bounding box center [408, 302] width 59 height 22
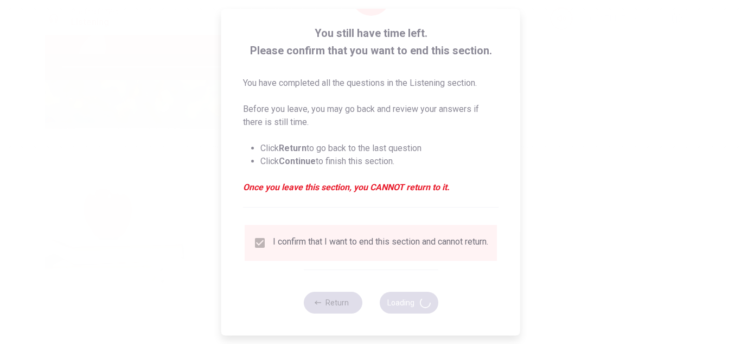
type input "89"
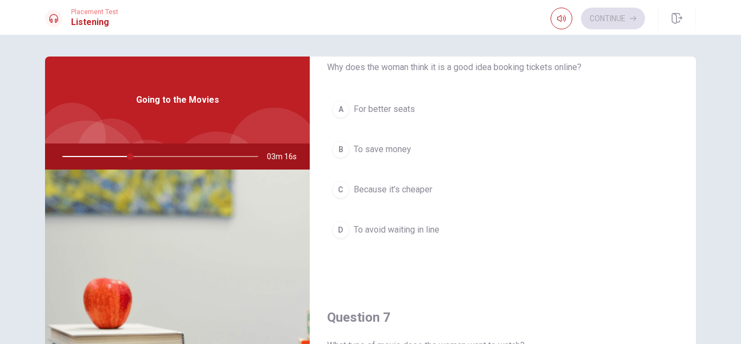
scroll to position [4, 0]
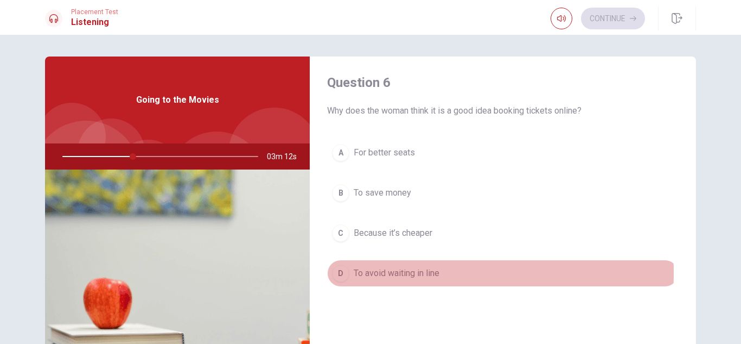
click at [344, 272] on div "D" at bounding box center [340, 272] width 17 height 17
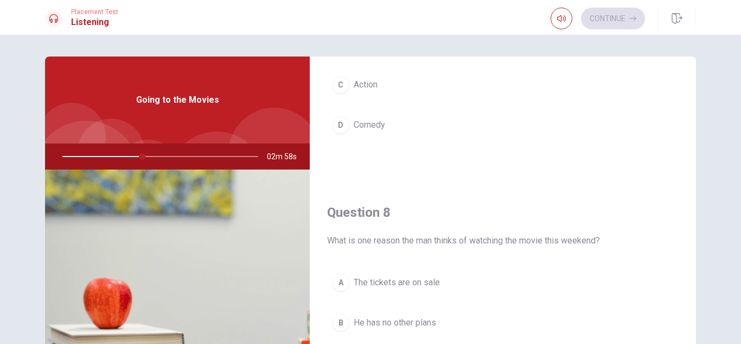
scroll to position [567, 0]
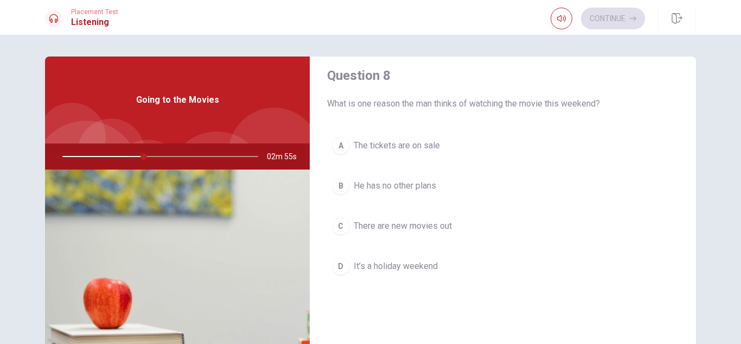
click at [336, 260] on div "D" at bounding box center [340, 265] width 17 height 17
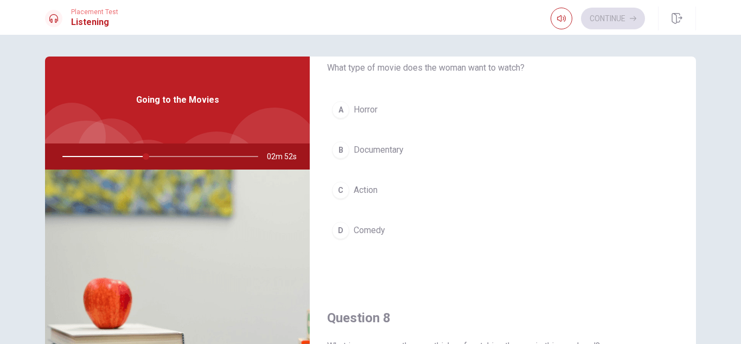
scroll to position [315, 0]
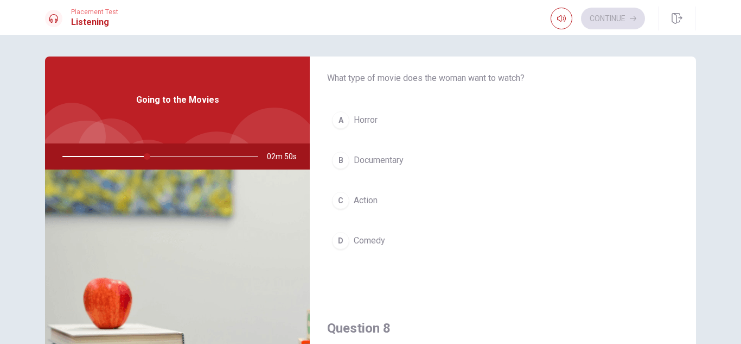
click at [338, 198] on div "C" at bounding box center [340, 200] width 17 height 17
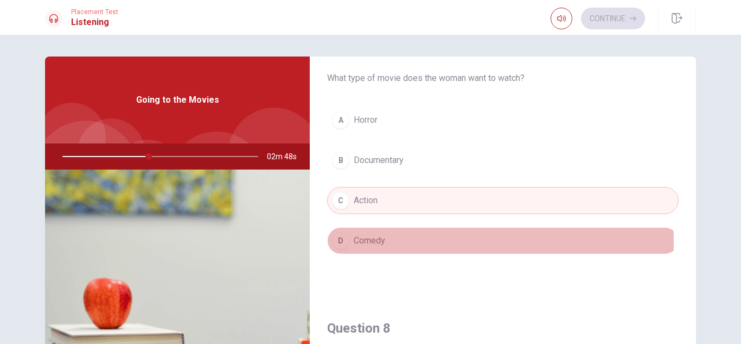
click at [334, 243] on div "D" at bounding box center [340, 240] width 17 height 17
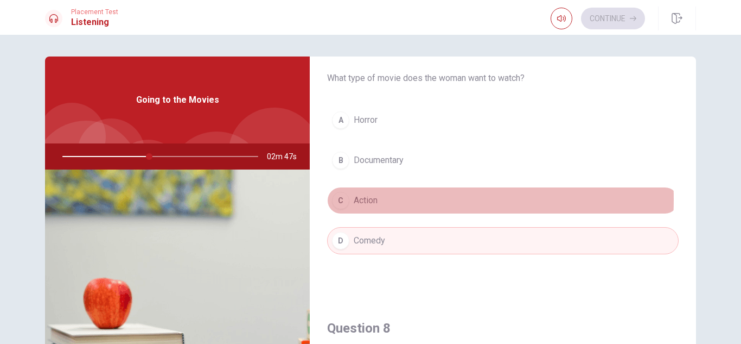
click at [346, 199] on div "C" at bounding box center [340, 200] width 17 height 17
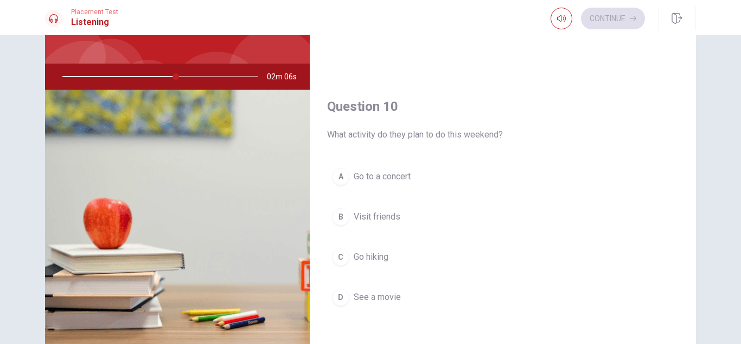
scroll to position [79, 0]
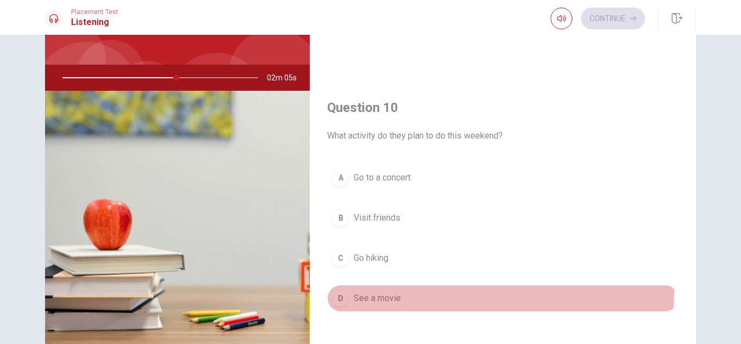
click at [374, 289] on button "D See a movie" at bounding box center [503, 297] width 352 height 27
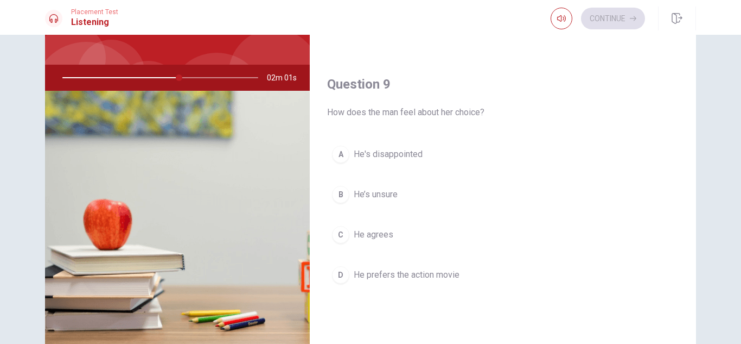
scroll to position [755, 0]
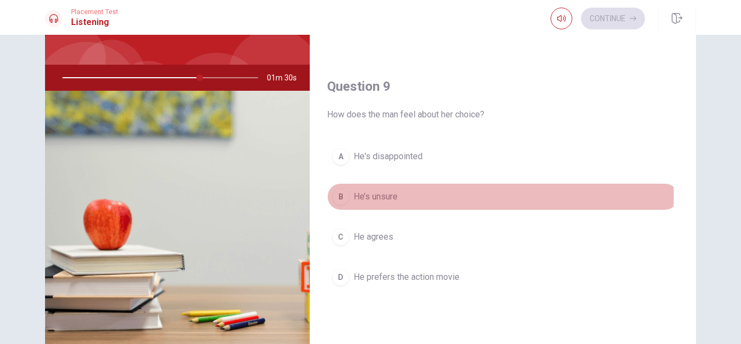
click at [340, 195] on div "B" at bounding box center [340, 196] width 17 height 17
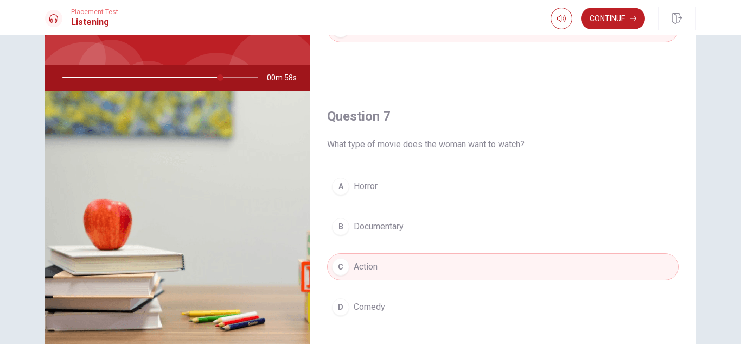
scroll to position [168, 0]
click at [614, 18] on button "Continue" at bounding box center [613, 19] width 64 height 22
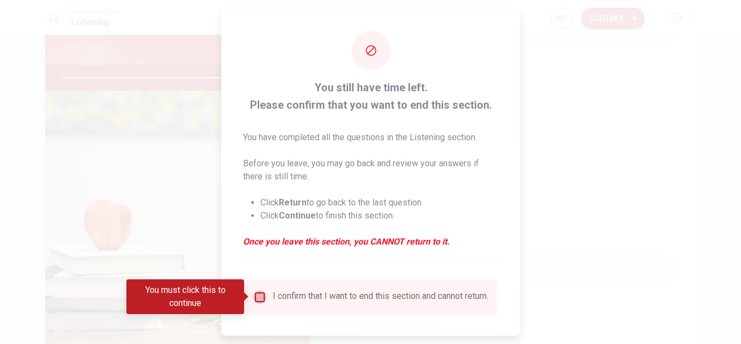
click at [255, 295] on input "You must click this to continue" at bounding box center [259, 296] width 13 height 13
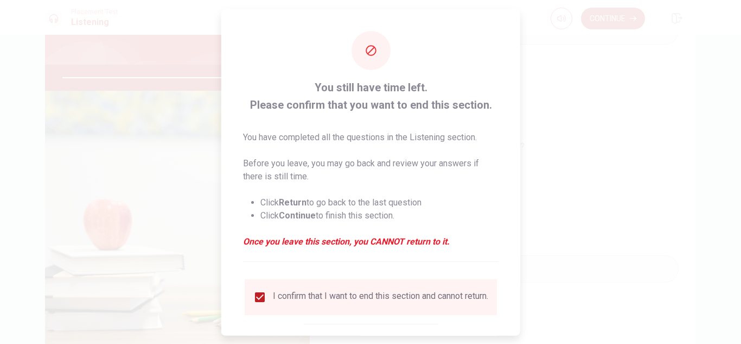
scroll to position [61, 0]
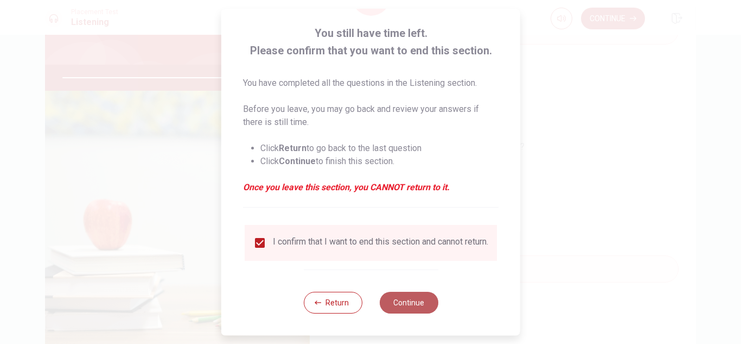
click at [409, 302] on button "Continue" at bounding box center [408, 302] width 59 height 22
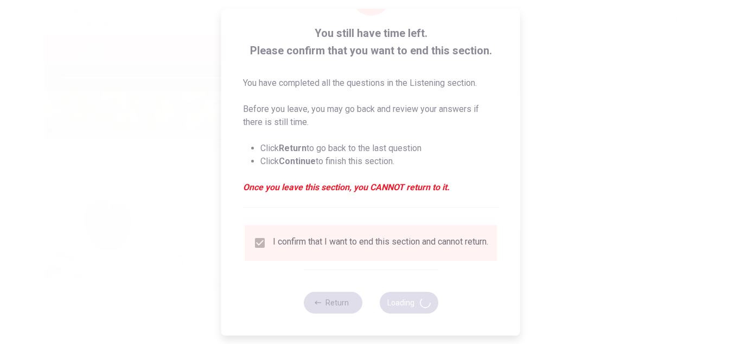
type input "85"
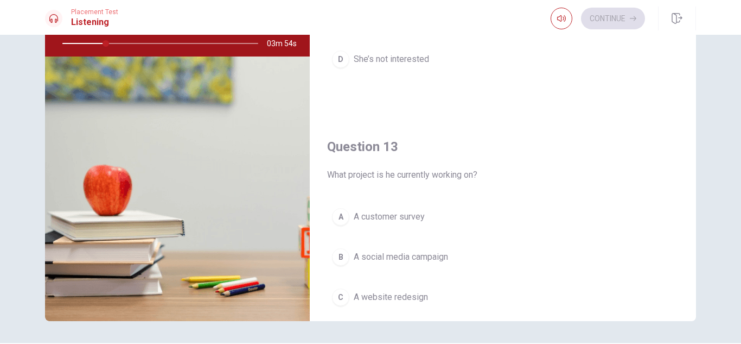
scroll to position [338, 0]
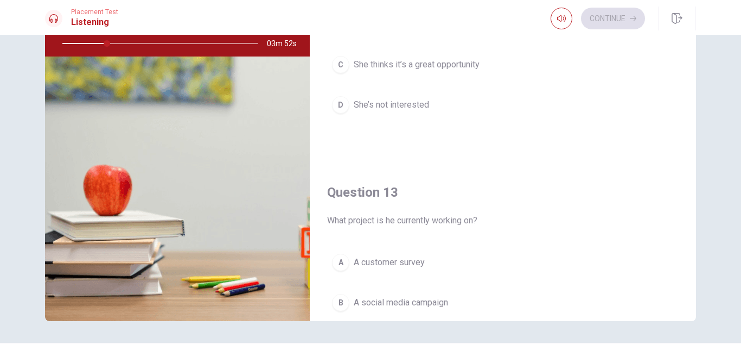
drag, startPoint x: 688, startPoint y: 58, endPoint x: 696, endPoint y: 35, distance: 24.2
click at [696, 35] on div "Question 11 What is he learning about? A Engineering B Social media and adverti…" at bounding box center [371, 132] width 686 height 377
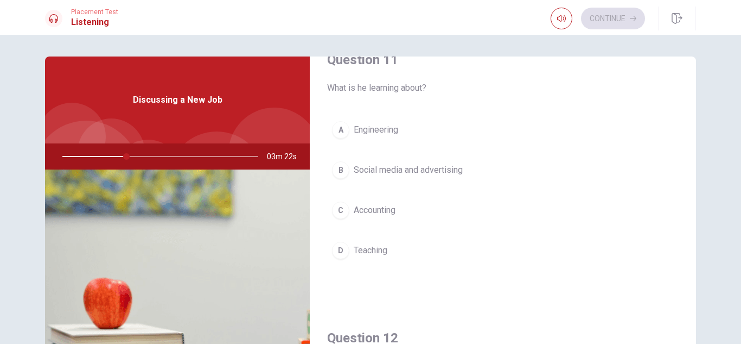
scroll to position [25, 0]
click at [338, 174] on div "B" at bounding box center [340, 171] width 17 height 17
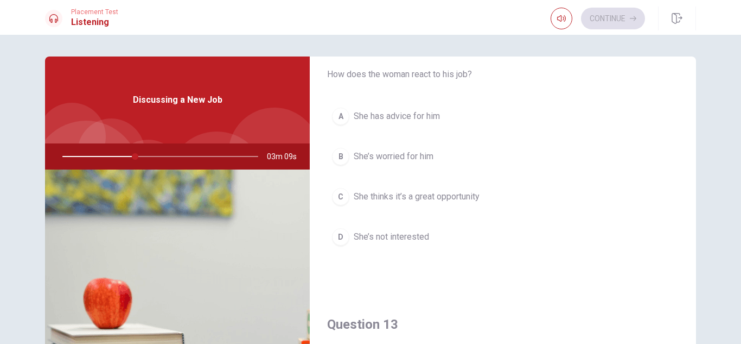
scroll to position [317, 0]
click at [339, 200] on div "C" at bounding box center [340, 197] width 17 height 17
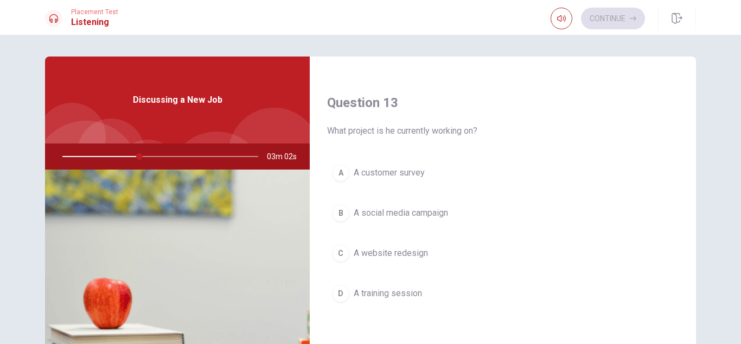
scroll to position [544, 0]
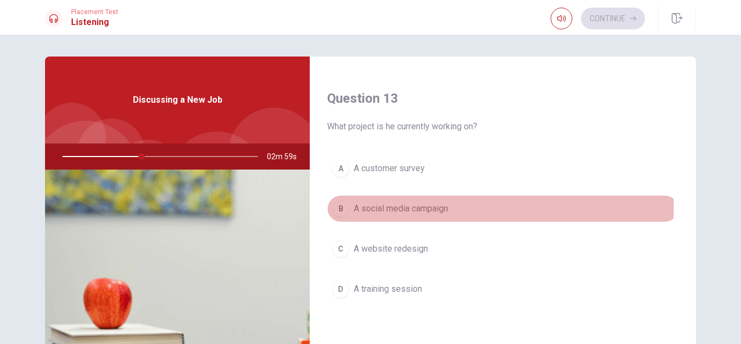
click at [335, 206] on div "B" at bounding box center [340, 208] width 17 height 17
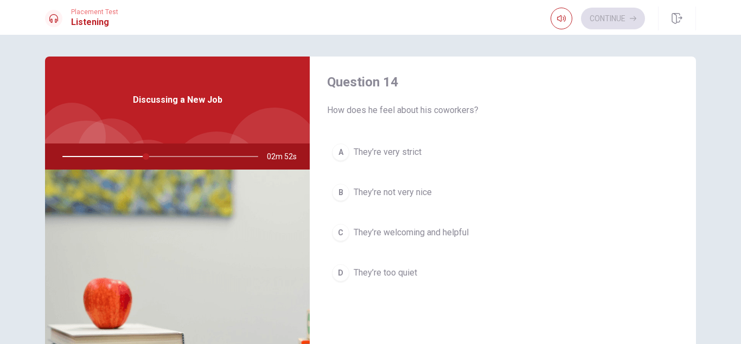
scroll to position [834, 0]
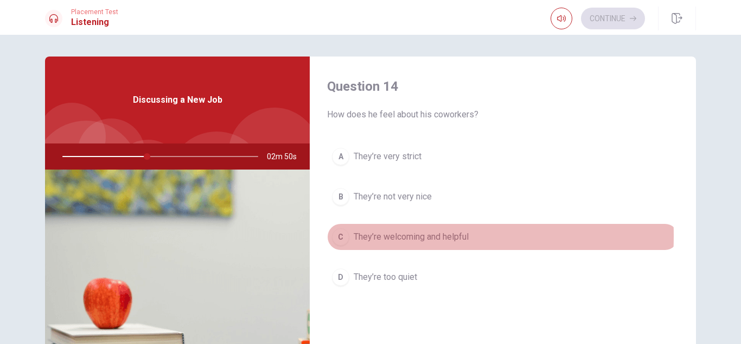
click at [339, 236] on div "C" at bounding box center [340, 236] width 17 height 17
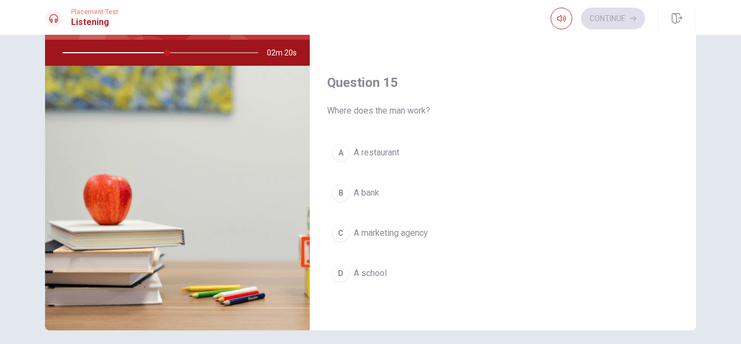
scroll to position [103, 0]
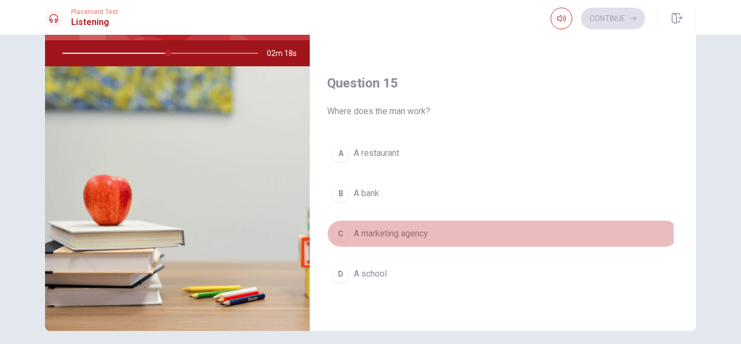
click at [332, 236] on div "C" at bounding box center [340, 233] width 17 height 17
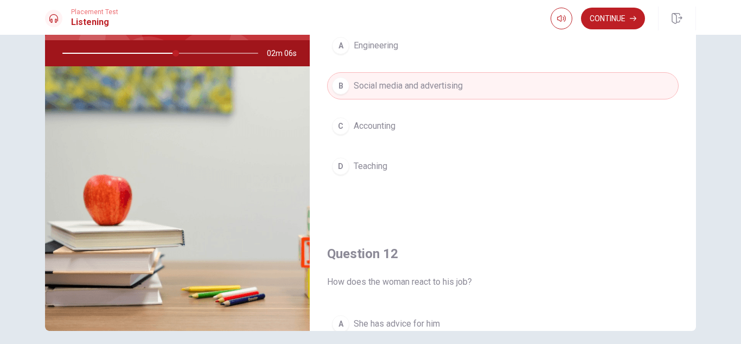
scroll to position [0, 0]
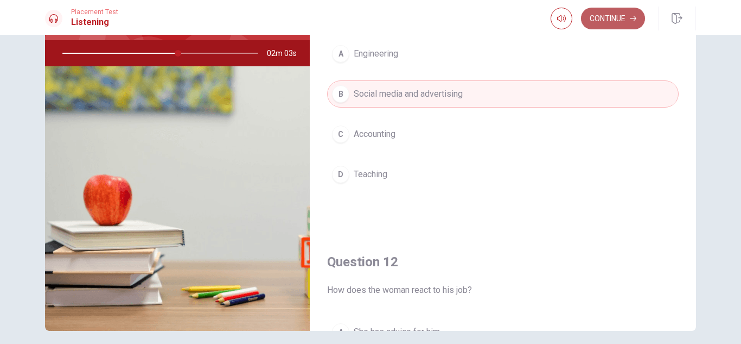
click at [605, 12] on button "Continue" at bounding box center [613, 19] width 64 height 22
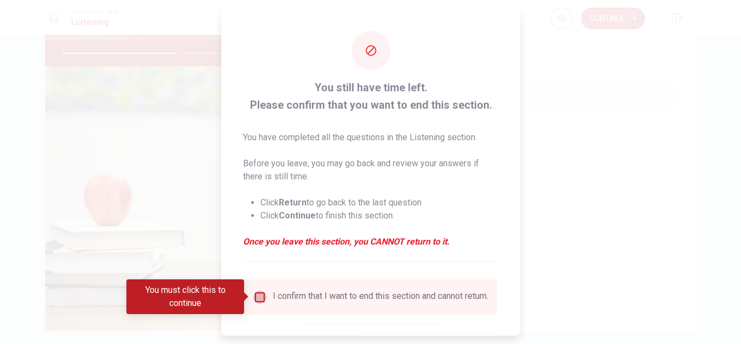
click at [256, 294] on input "You must click this to continue" at bounding box center [259, 296] width 13 height 13
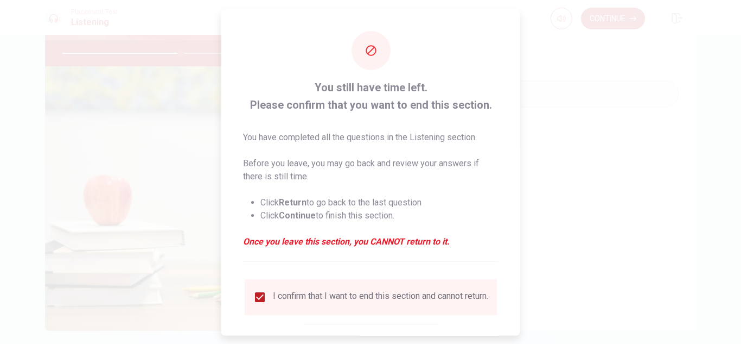
scroll to position [61, 0]
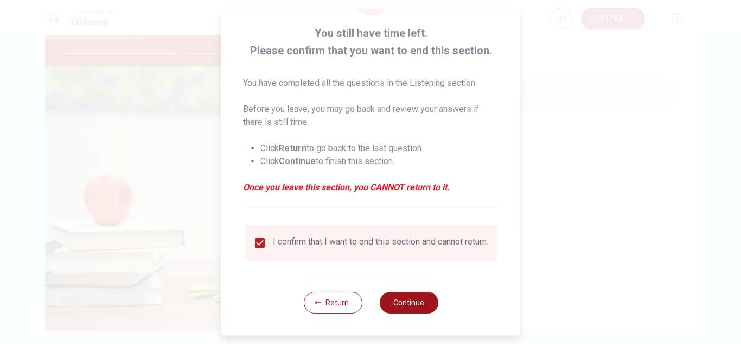
click at [404, 302] on button "Continue" at bounding box center [408, 302] width 59 height 22
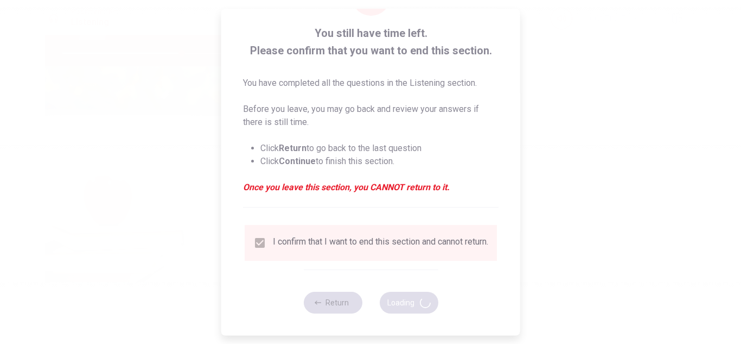
type input "61"
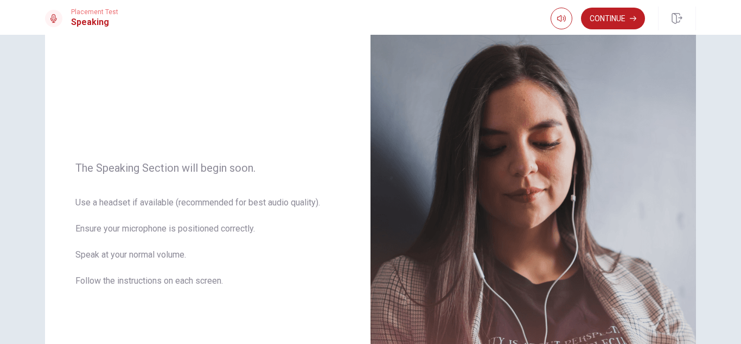
scroll to position [0, 0]
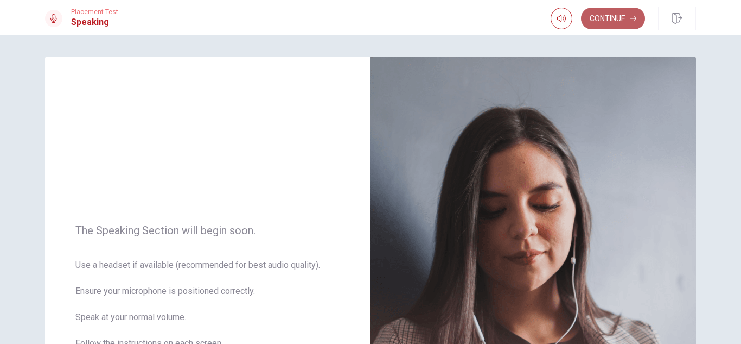
click at [616, 17] on button "Continue" at bounding box center [613, 19] width 64 height 22
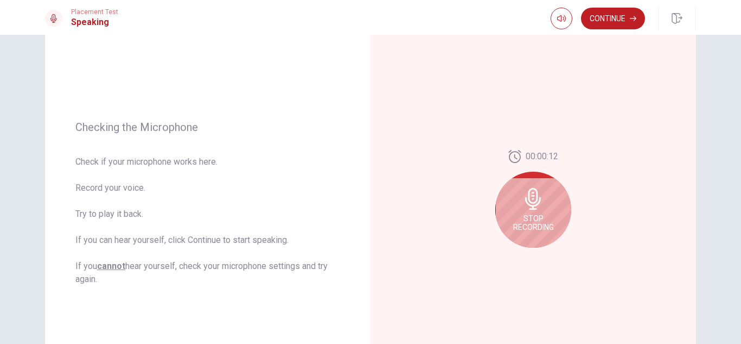
scroll to position [91, 0]
click at [540, 209] on div "Stop Recording" at bounding box center [533, 208] width 76 height 76
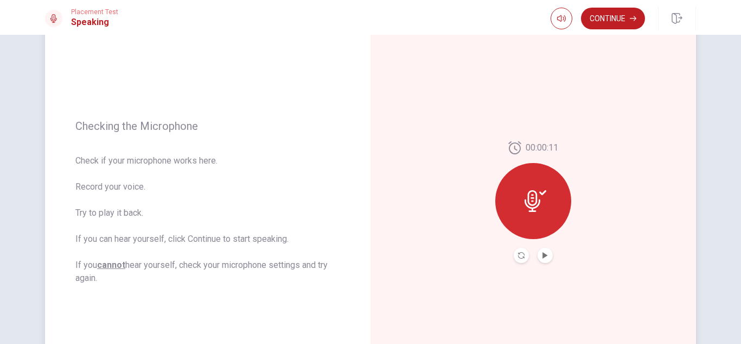
click at [540, 209] on icon at bounding box center [536, 201] width 22 height 22
click at [543, 256] on icon "Play Audio" at bounding box center [545, 255] width 5 height 7
click at [543, 256] on icon "Pause Audio" at bounding box center [545, 255] width 7 height 7
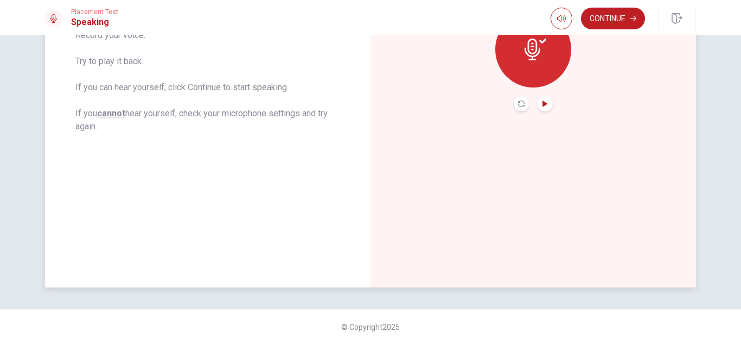
scroll to position [37, 0]
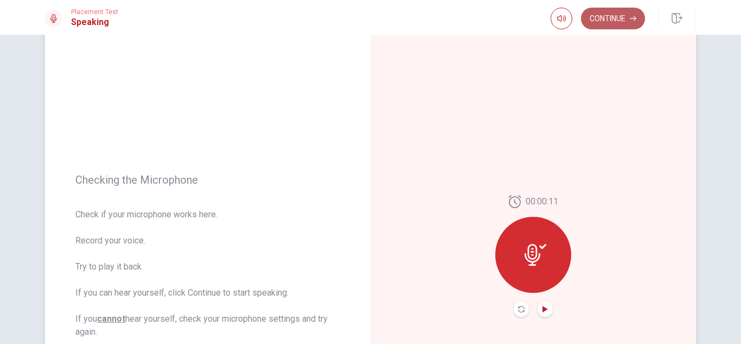
click at [614, 11] on button "Continue" at bounding box center [613, 19] width 64 height 22
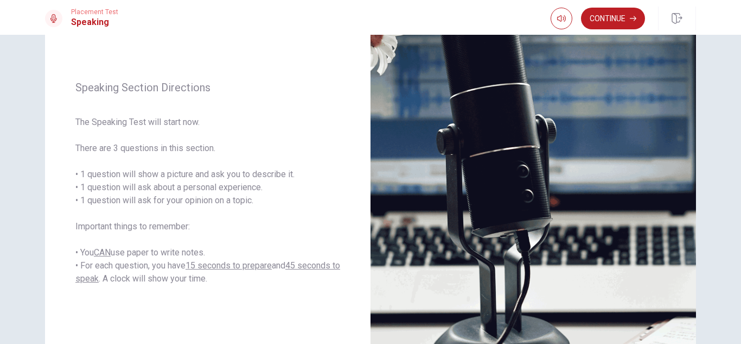
scroll to position [109, 0]
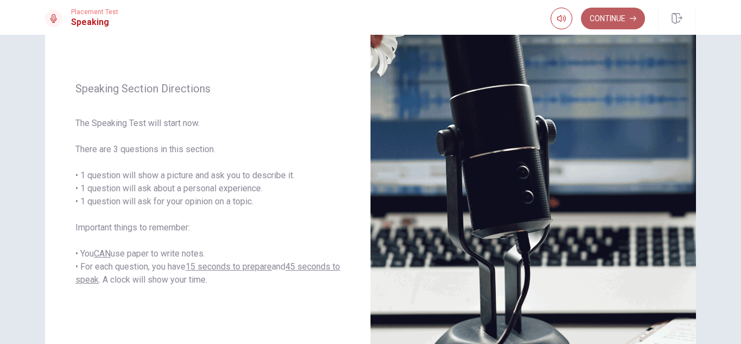
click at [604, 17] on button "Continue" at bounding box center [613, 19] width 64 height 22
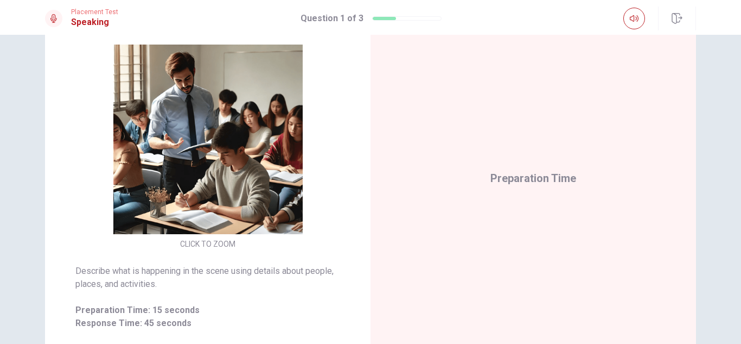
scroll to position [118, 0]
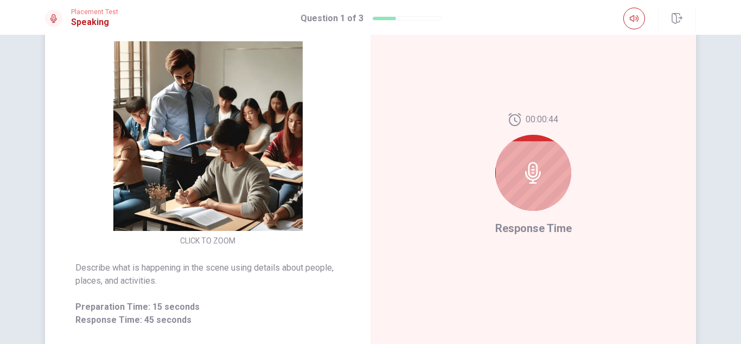
click at [529, 177] on icon at bounding box center [534, 173] width 22 height 22
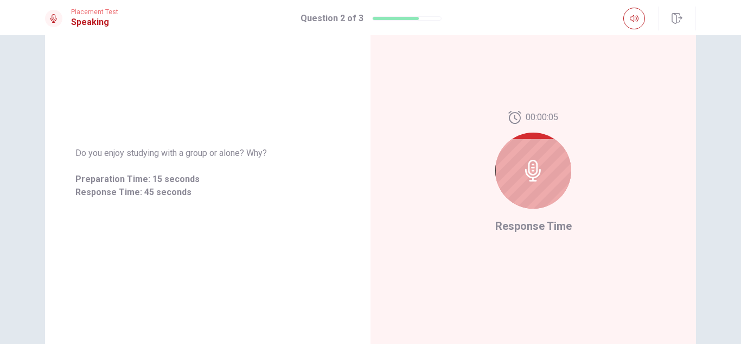
scroll to position [119, 0]
click at [533, 173] on icon at bounding box center [534, 172] width 22 height 22
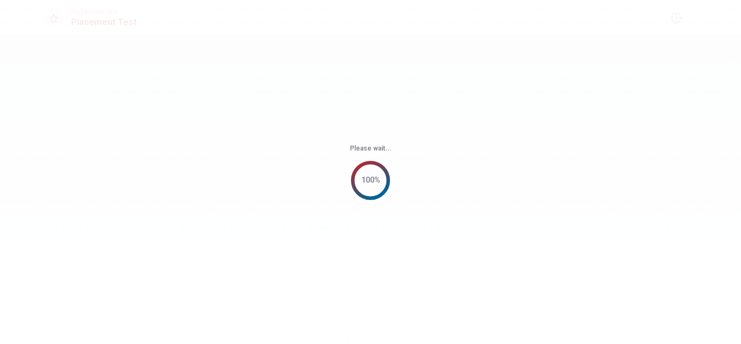
scroll to position [0, 0]
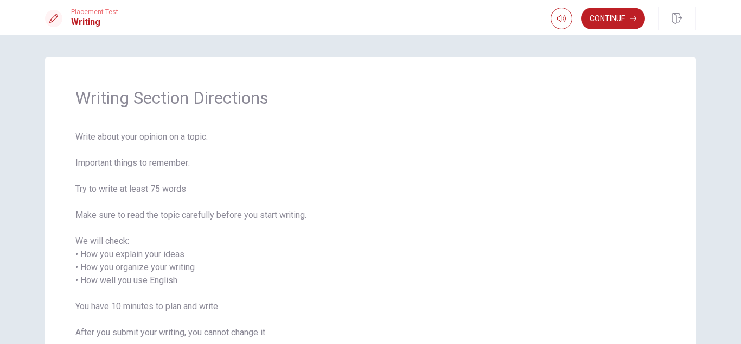
drag, startPoint x: 735, startPoint y: 117, endPoint x: 741, endPoint y: 116, distance: 5.7
click at [741, 116] on div "Writing Section Directions Write about your opinion on a topic. Important thing…" at bounding box center [370, 189] width 741 height 309
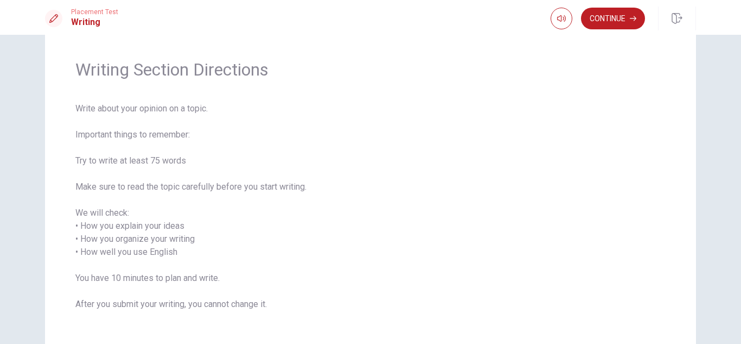
scroll to position [33, 0]
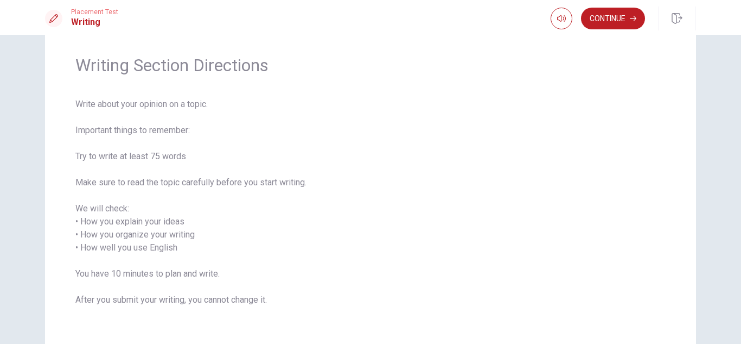
click at [594, 217] on span "Write about your opinion on a topic. Important things to remember: Try to write…" at bounding box center [370, 208] width 590 height 221
click at [617, 9] on button "Continue" at bounding box center [613, 19] width 64 height 22
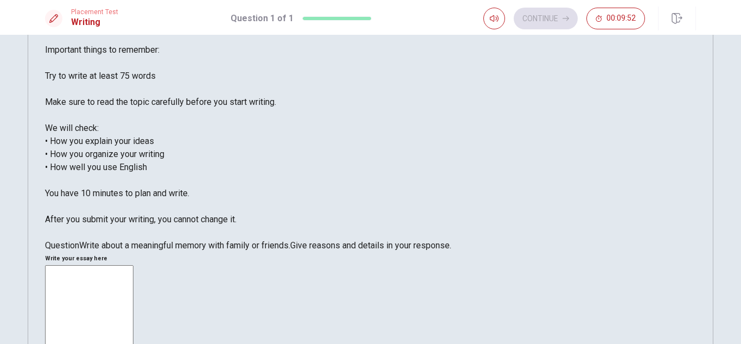
scroll to position [52, 0]
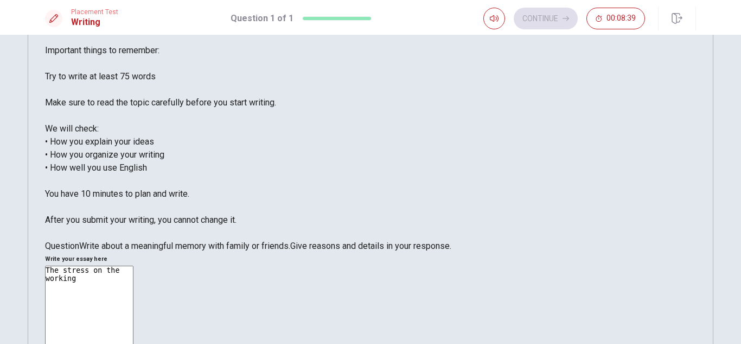
paste textarea
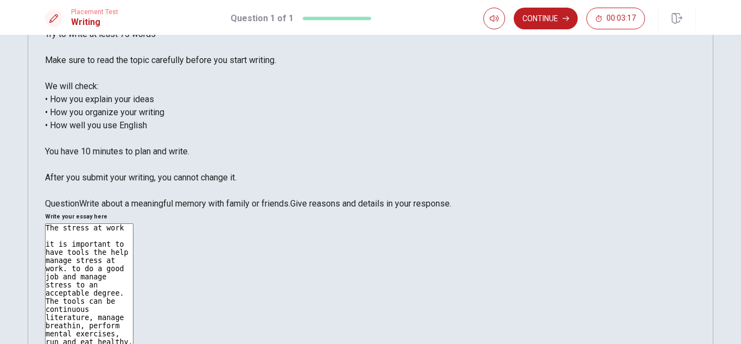
scroll to position [0, 0]
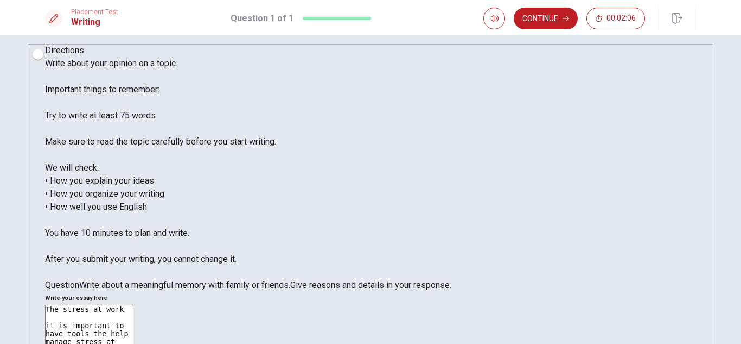
scroll to position [2, 0]
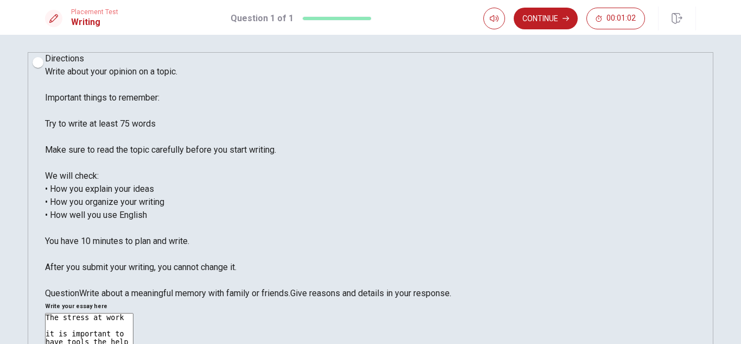
scroll to position [0, 0]
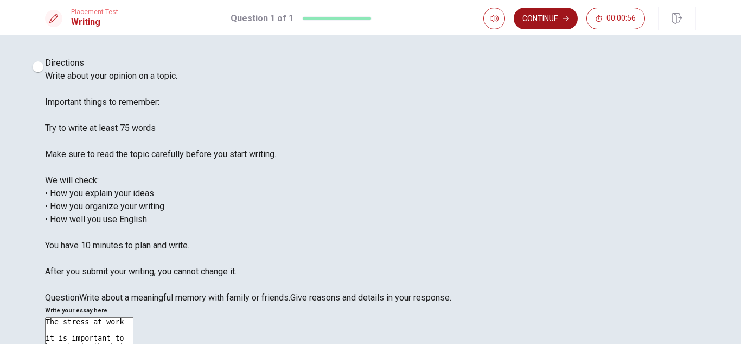
type textarea "The stress at work it is important to have tools the help manage stress at work…"
click at [544, 12] on button "Continue" at bounding box center [546, 19] width 64 height 22
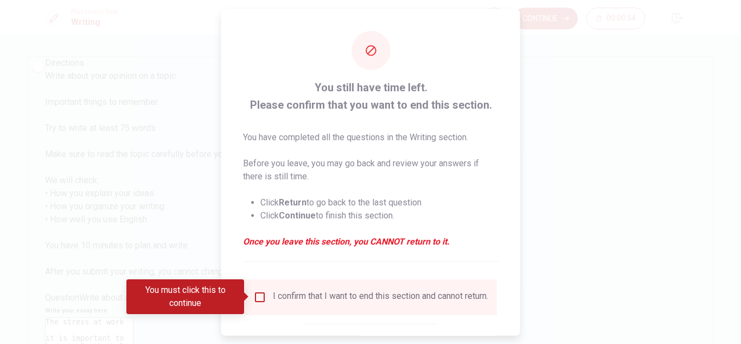
drag, startPoint x: 260, startPoint y: 289, endPoint x: 258, endPoint y: 301, distance: 12.0
click at [258, 301] on div "I confirm that I want to end this section and cannot return." at bounding box center [371, 296] width 252 height 36
click at [258, 301] on input "You must click this to continue" at bounding box center [259, 296] width 13 height 13
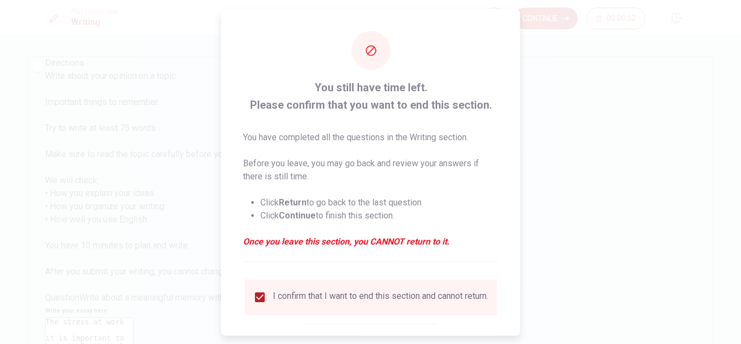
scroll to position [61, 0]
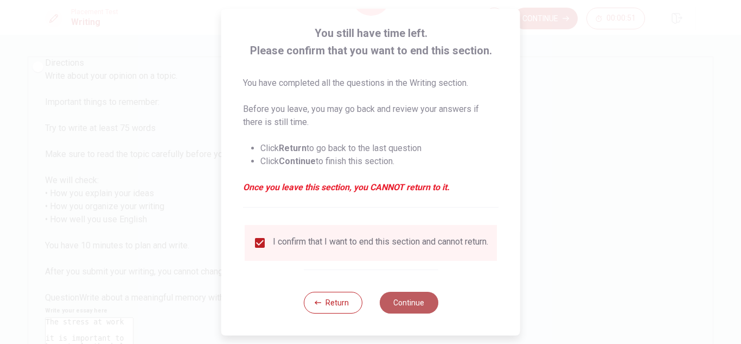
click at [415, 296] on button "Continue" at bounding box center [408, 302] width 59 height 22
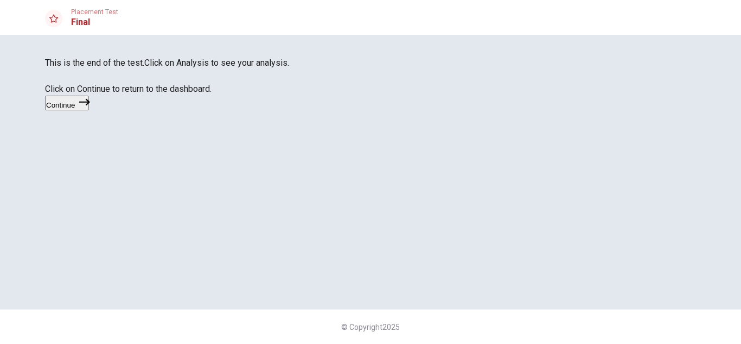
scroll to position [52, 0]
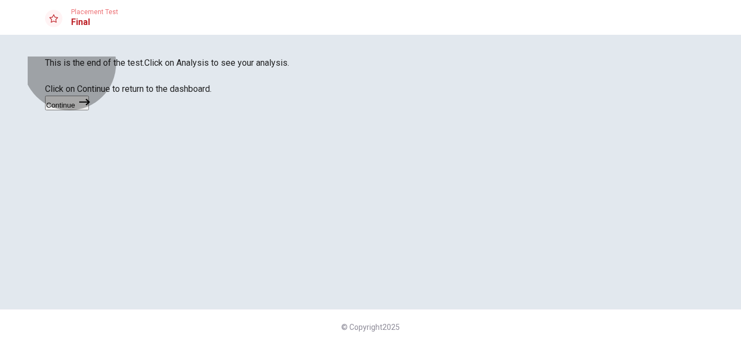
click at [89, 110] on button "Continue" at bounding box center [67, 103] width 44 height 15
